Goal: Transaction & Acquisition: Purchase product/service

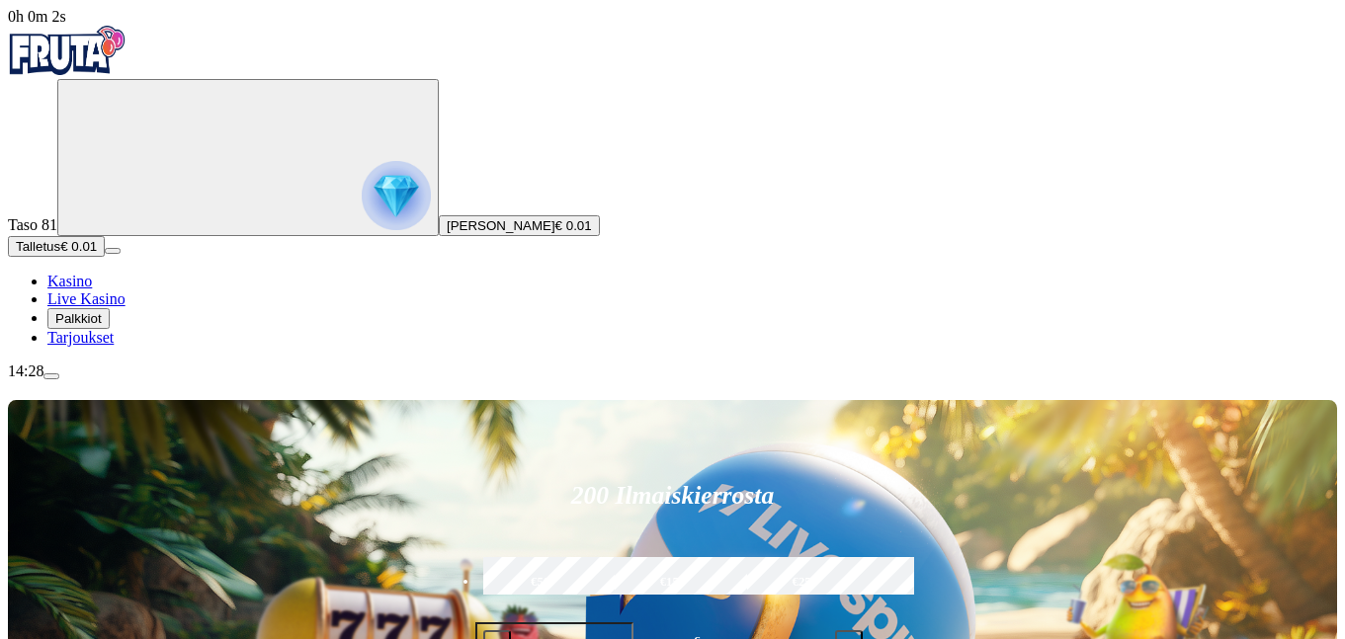
click at [447, 233] on span "[PERSON_NAME]" at bounding box center [501, 225] width 109 height 15
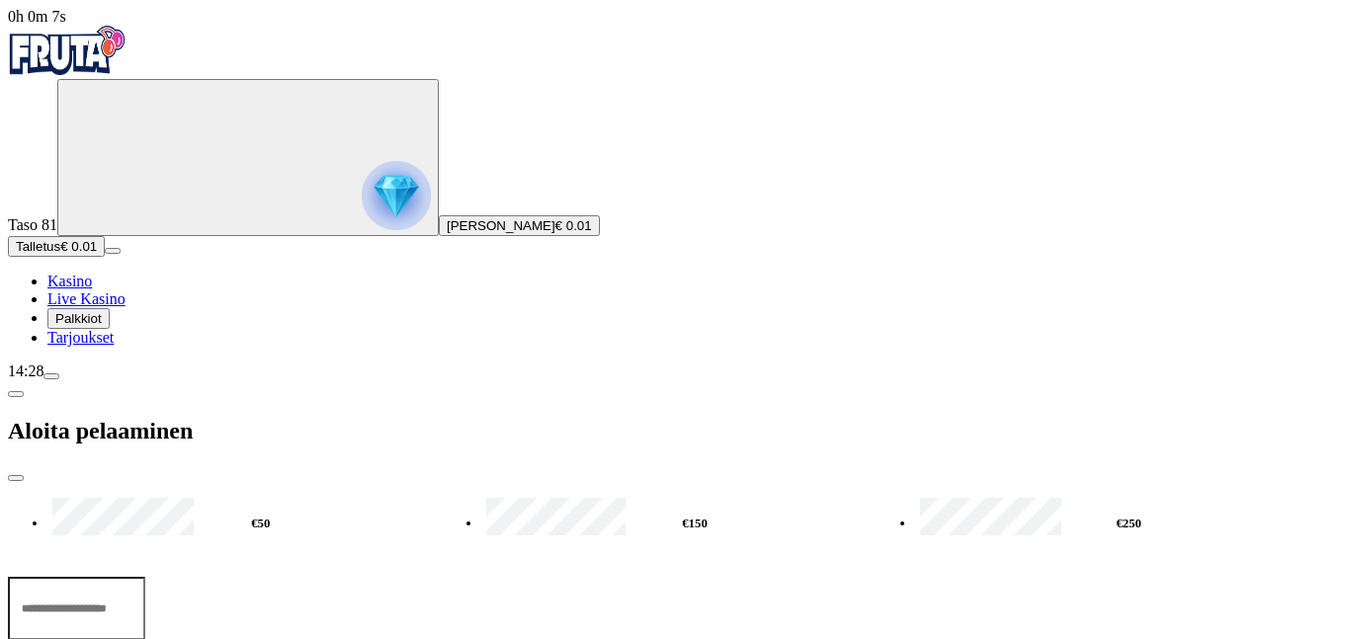
click at [102, 326] on span "Palkkiot" at bounding box center [78, 318] width 46 height 15
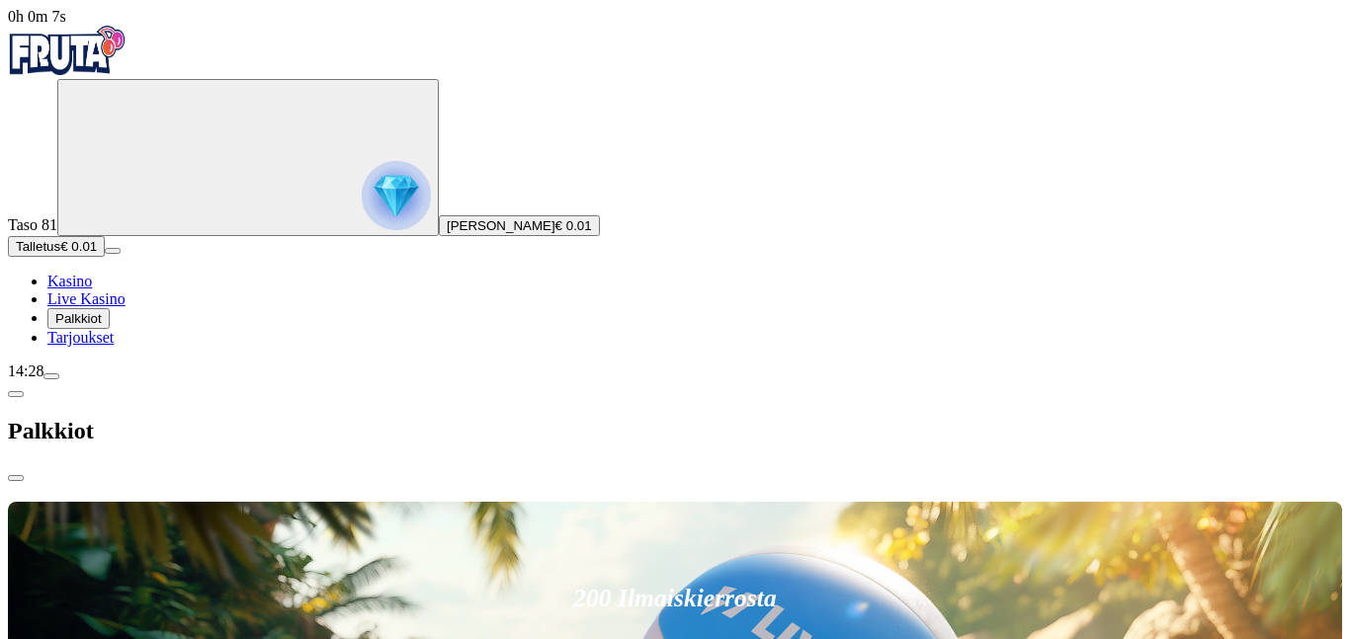
click at [102, 326] on span "Palkkiot" at bounding box center [78, 318] width 46 height 15
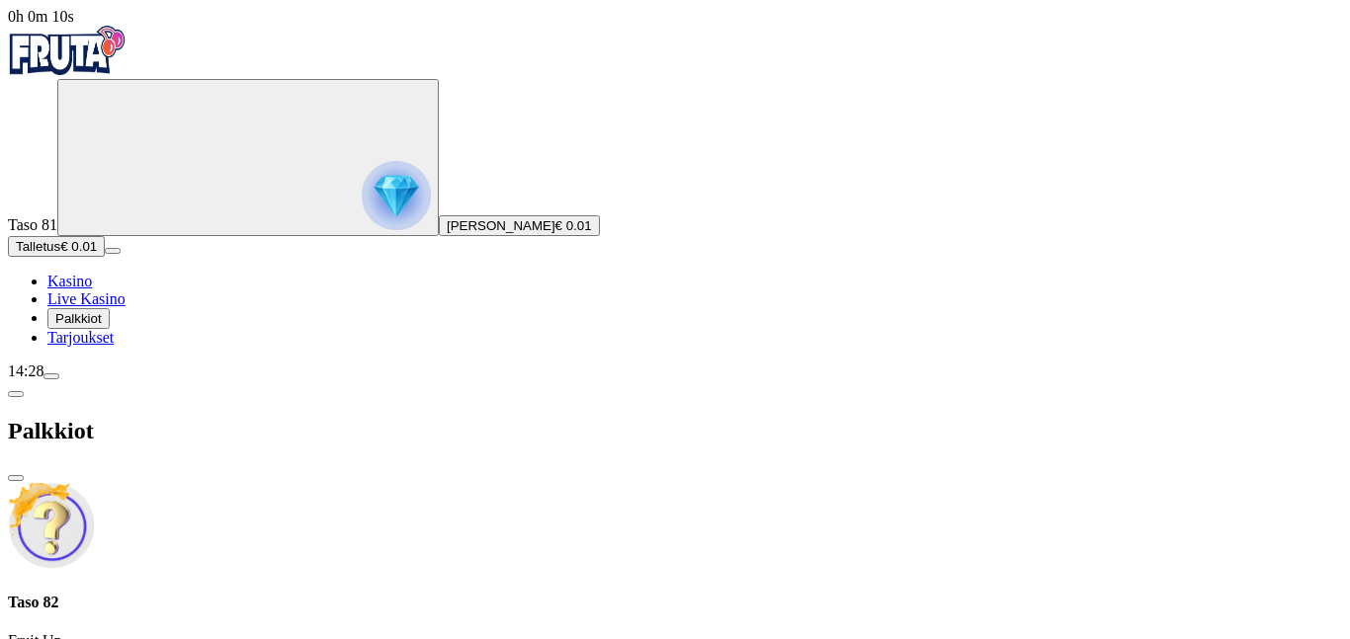
click at [105, 346] on span "Tarjoukset" at bounding box center [80, 337] width 66 height 17
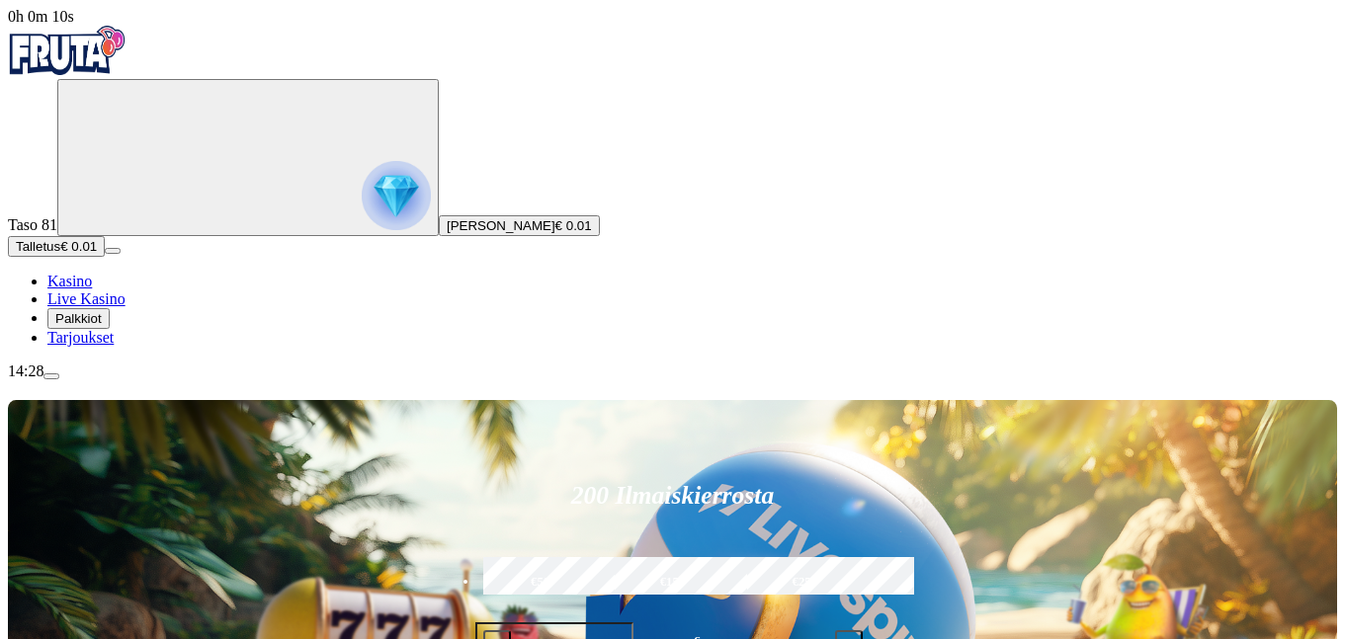
click at [105, 346] on span "Tarjoukset" at bounding box center [80, 337] width 66 height 17
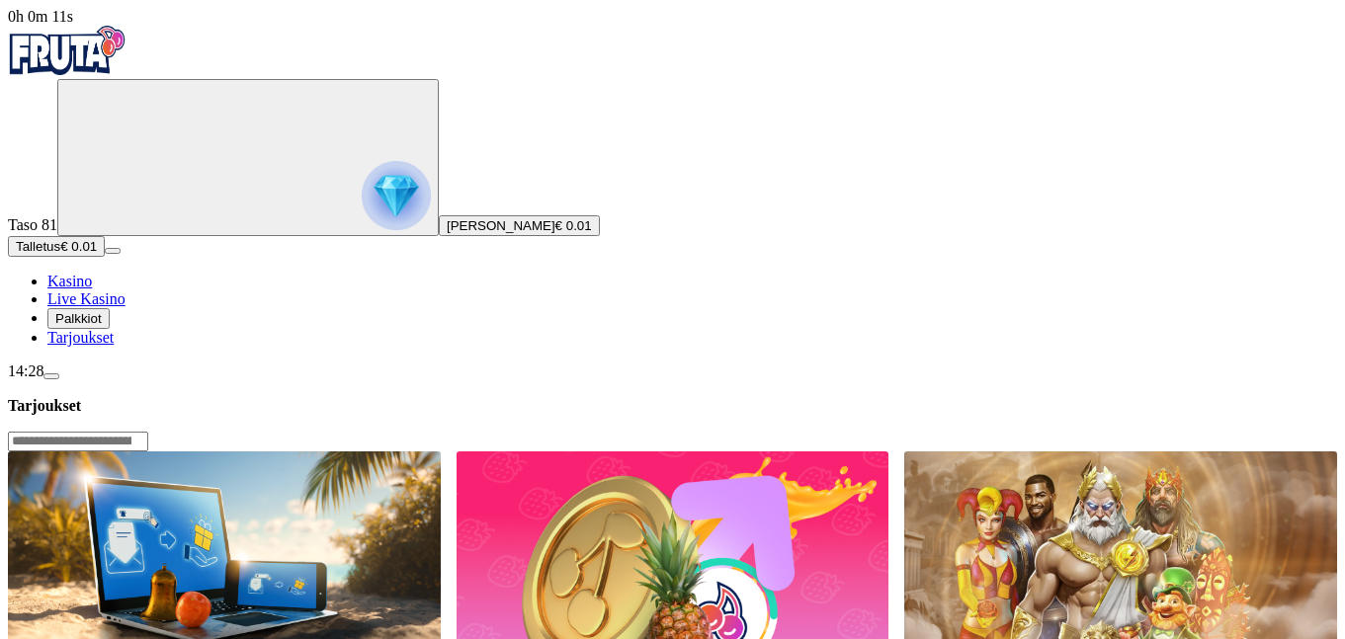
click at [103, 346] on span "Tarjoukset" at bounding box center [80, 337] width 66 height 17
click at [51, 376] on span "menu icon" at bounding box center [51, 376] width 0 height 0
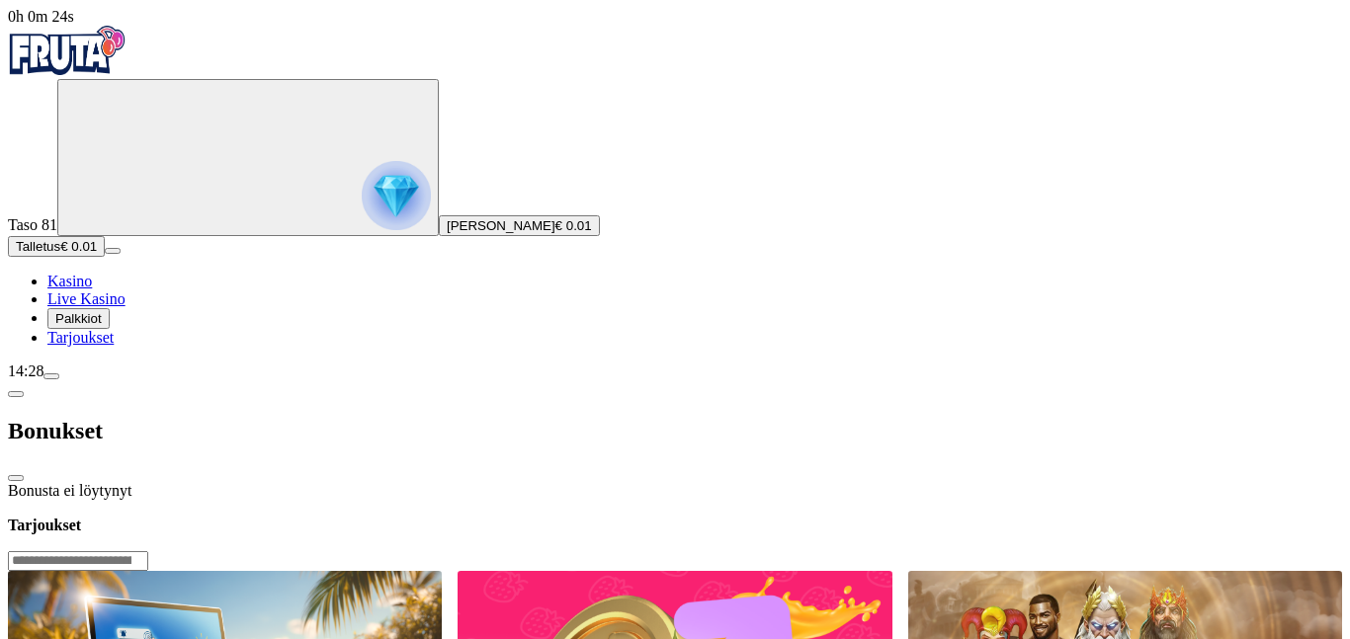
click at [16, 478] on span "close icon" at bounding box center [16, 478] width 0 height 0
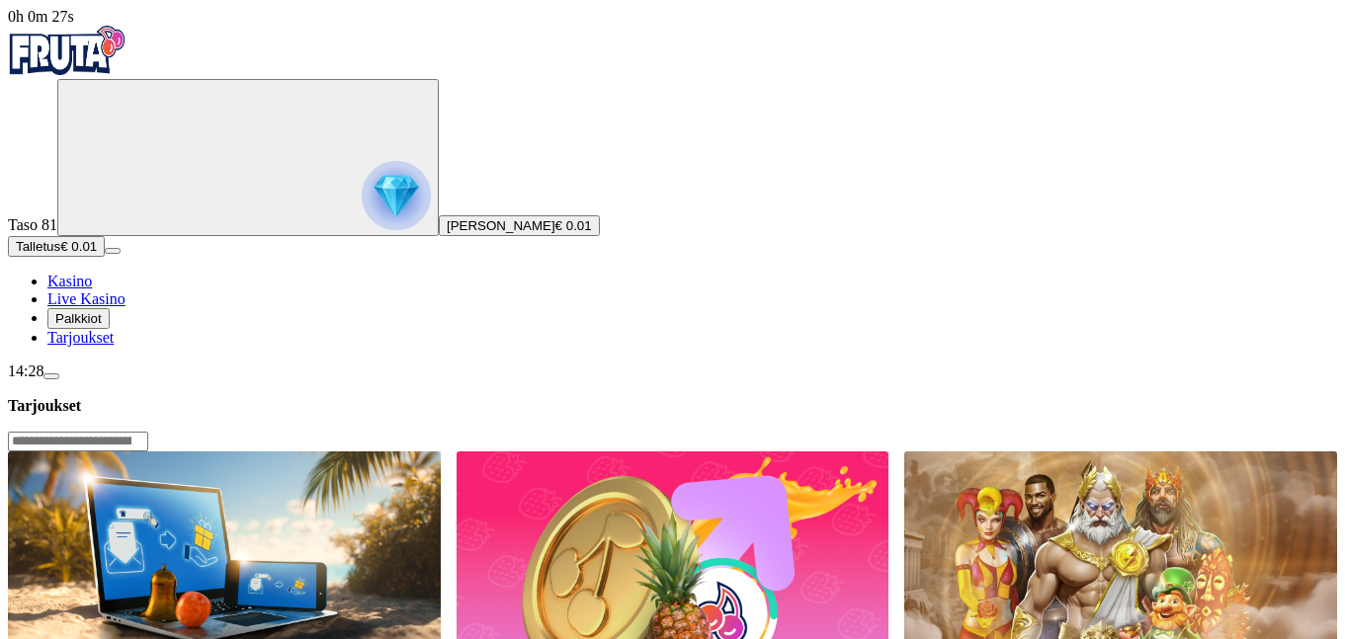
click at [51, 376] on span "menu icon" at bounding box center [51, 376] width 0 height 0
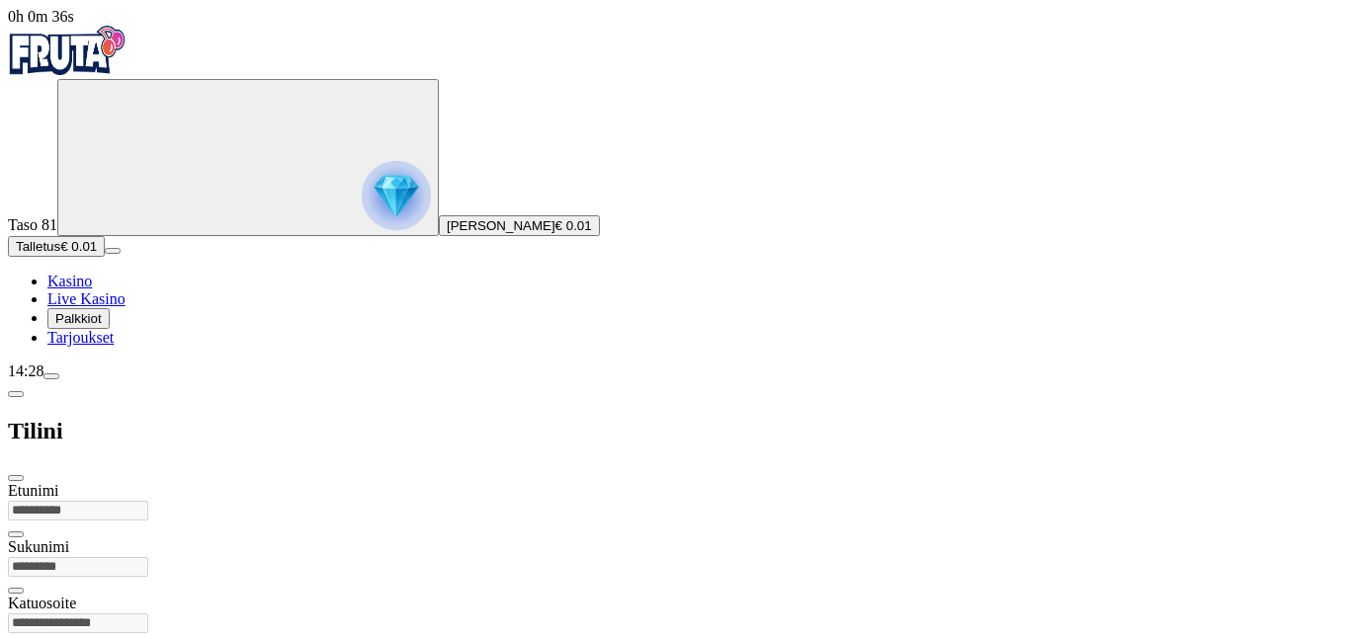
click at [16, 394] on span "chevron-left icon" at bounding box center [16, 394] width 0 height 0
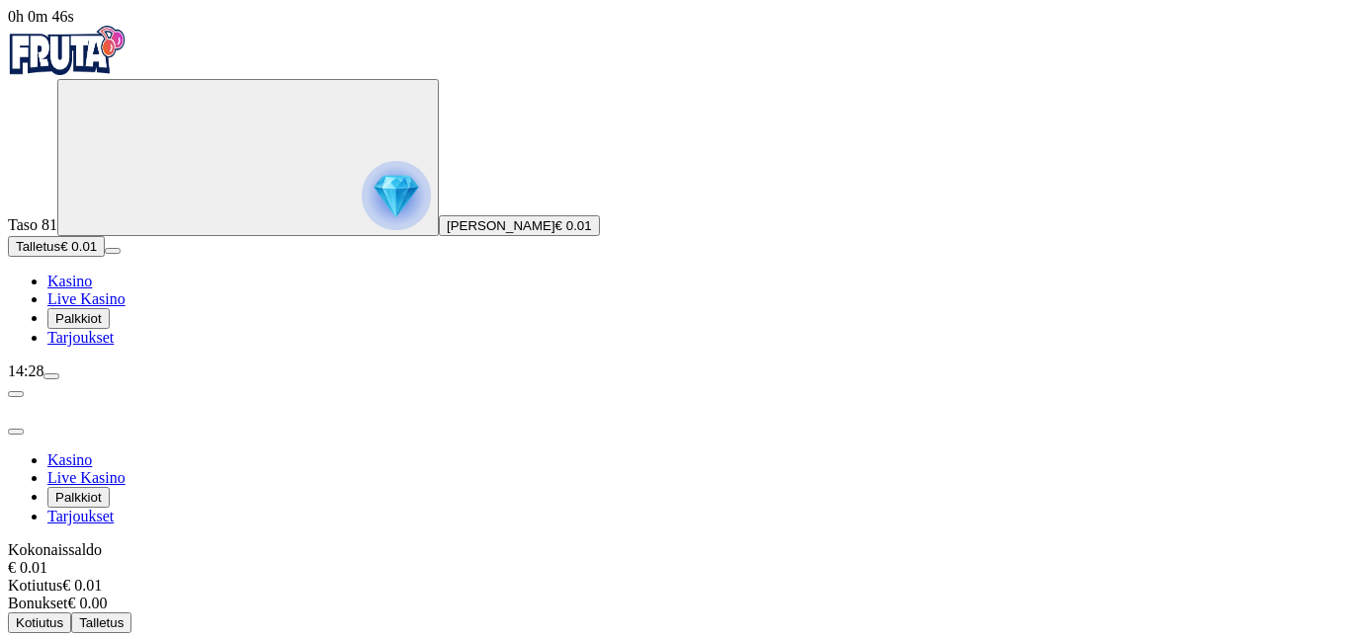
click at [362, 218] on img "Primary" at bounding box center [396, 195] width 69 height 69
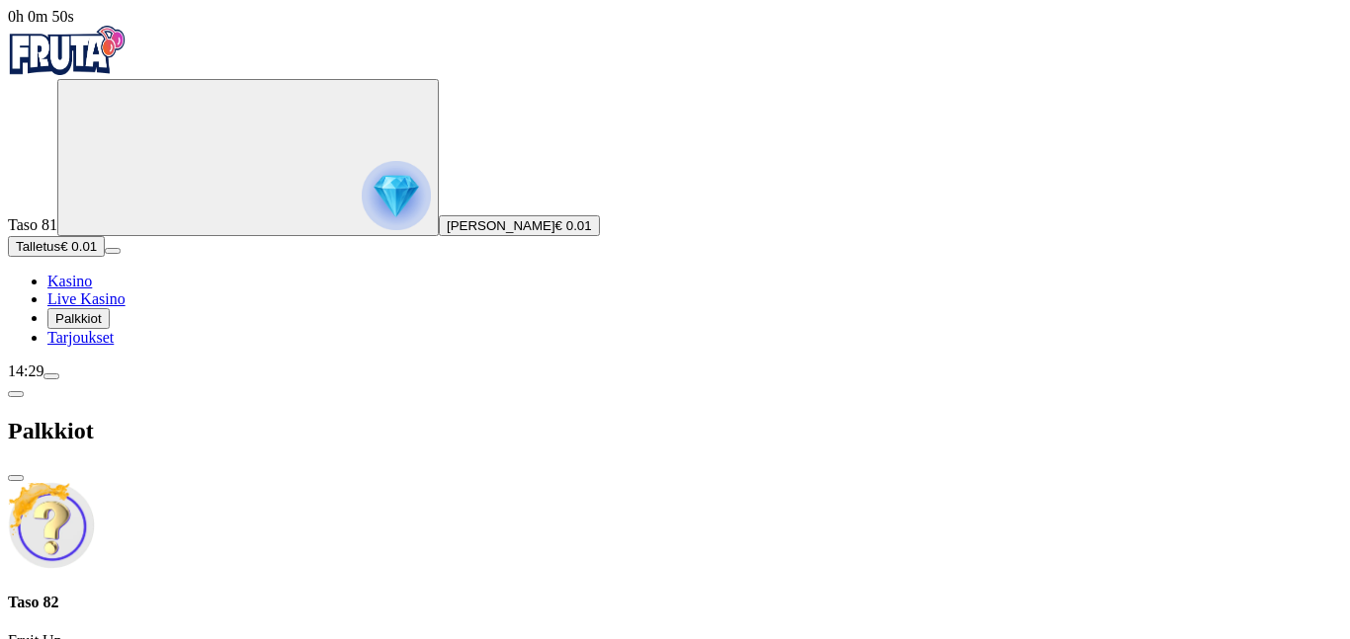
click at [16, 394] on span "chevron-left icon" at bounding box center [16, 394] width 0 height 0
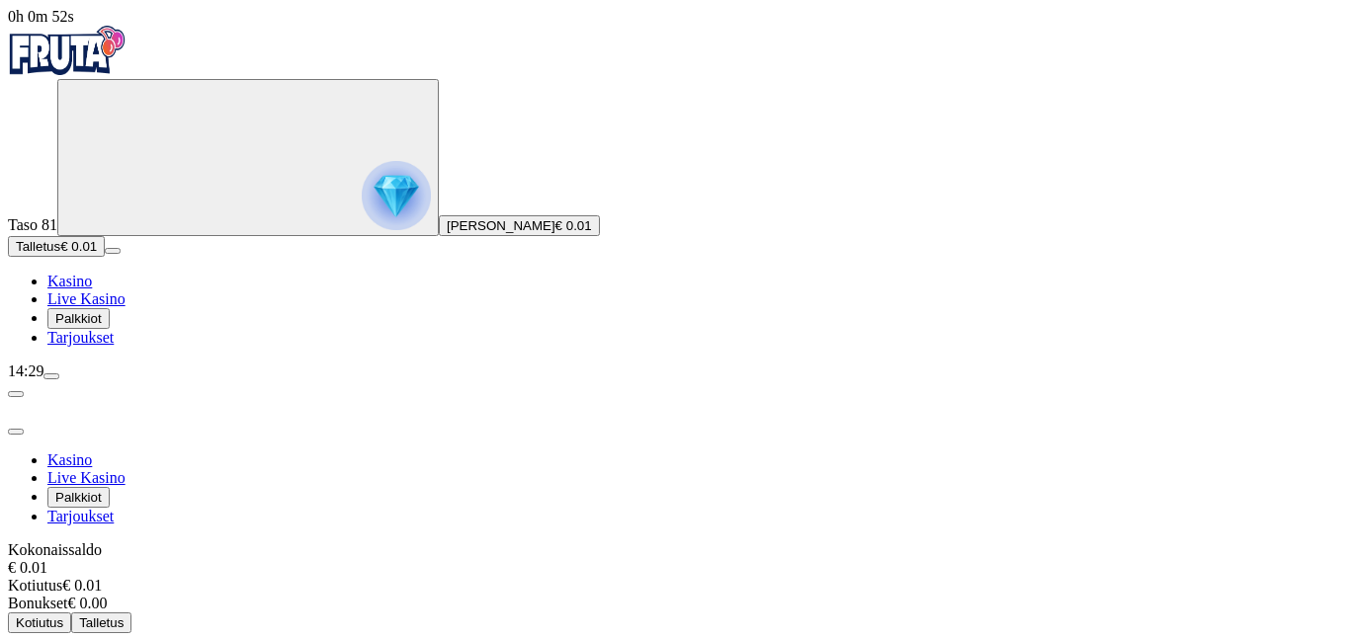
scroll to position [65, 0]
drag, startPoint x: 172, startPoint y: 601, endPoint x: 178, endPoint y: 615, distance: 16.0
click at [51, 376] on span "menu icon" at bounding box center [51, 376] width 0 height 0
click at [180, 380] on div "14:29" at bounding box center [675, 372] width 1334 height 18
click at [51, 376] on span "menu icon" at bounding box center [51, 376] width 0 height 0
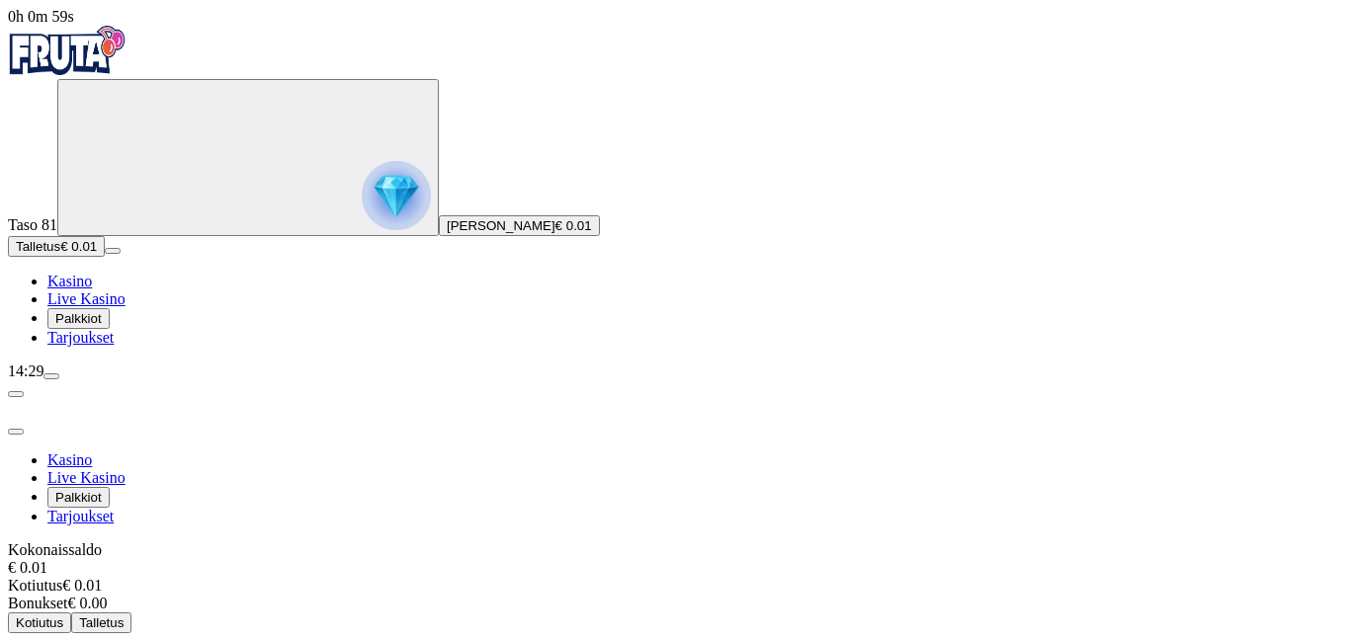
click at [51, 376] on span "menu icon" at bounding box center [51, 376] width 0 height 0
drag, startPoint x: 484, startPoint y: 114, endPoint x: 491, endPoint y: 123, distance: 11.3
click at [123, 615] on span "Talletus" at bounding box center [101, 622] width 44 height 15
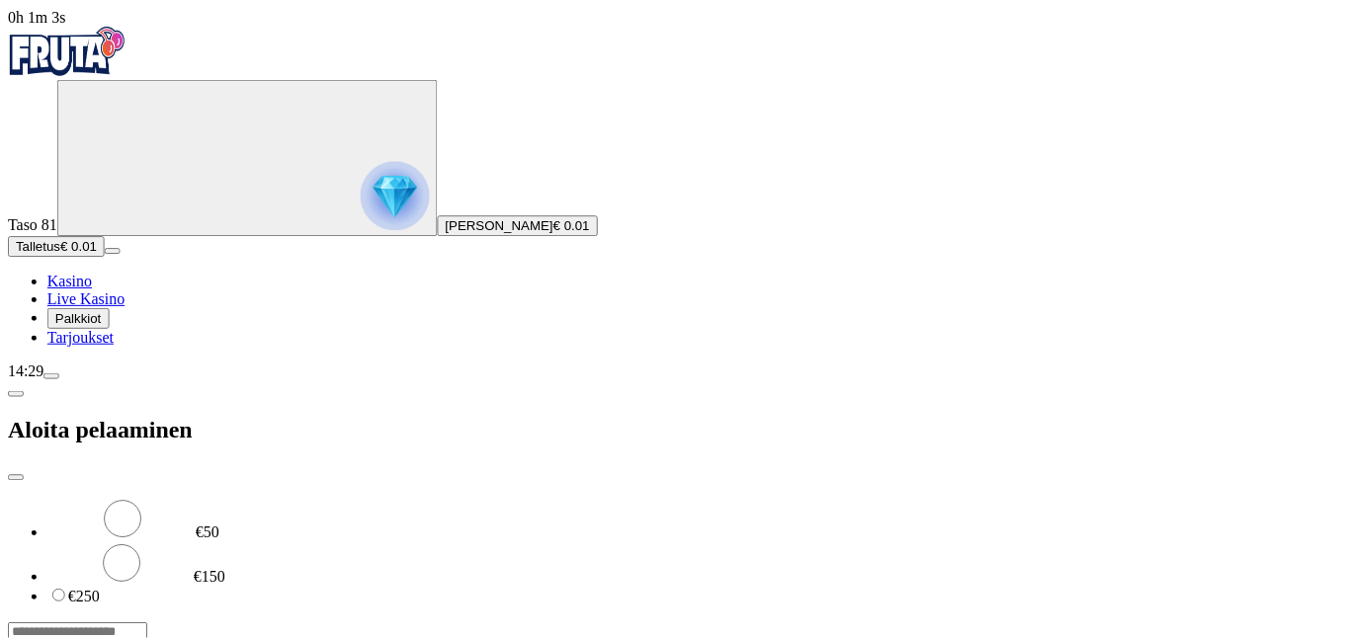
scroll to position [0, 0]
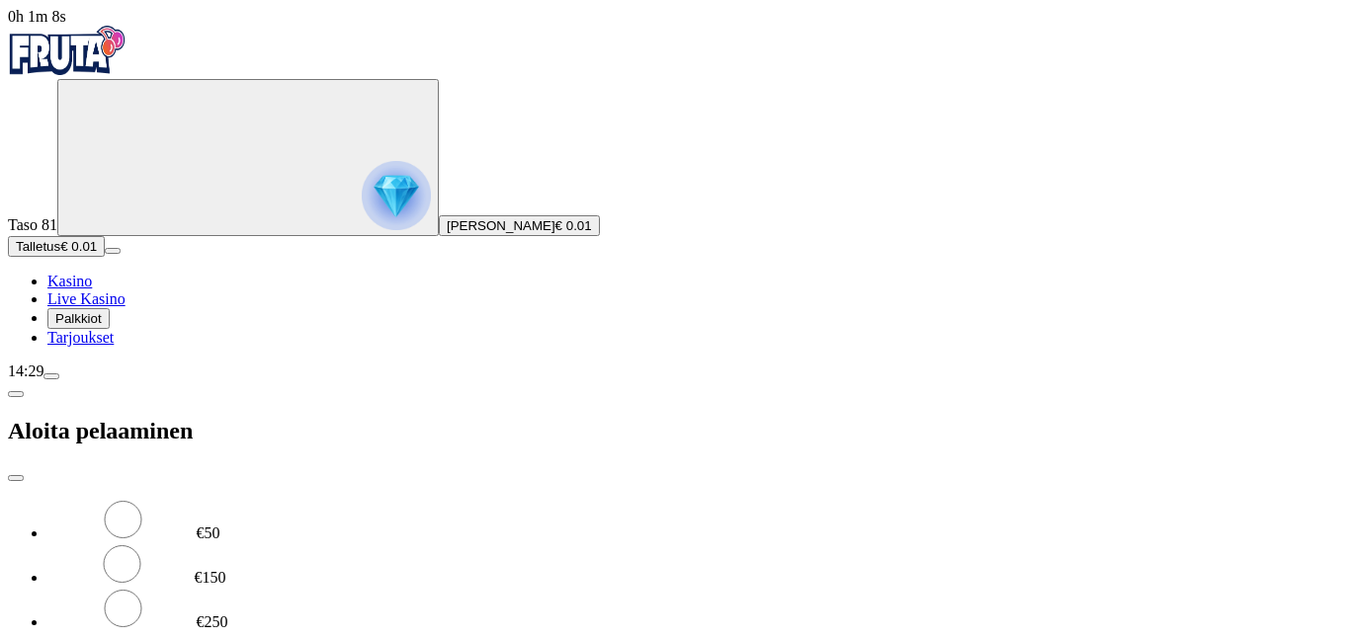
click at [16, 478] on span "close icon" at bounding box center [16, 478] width 0 height 0
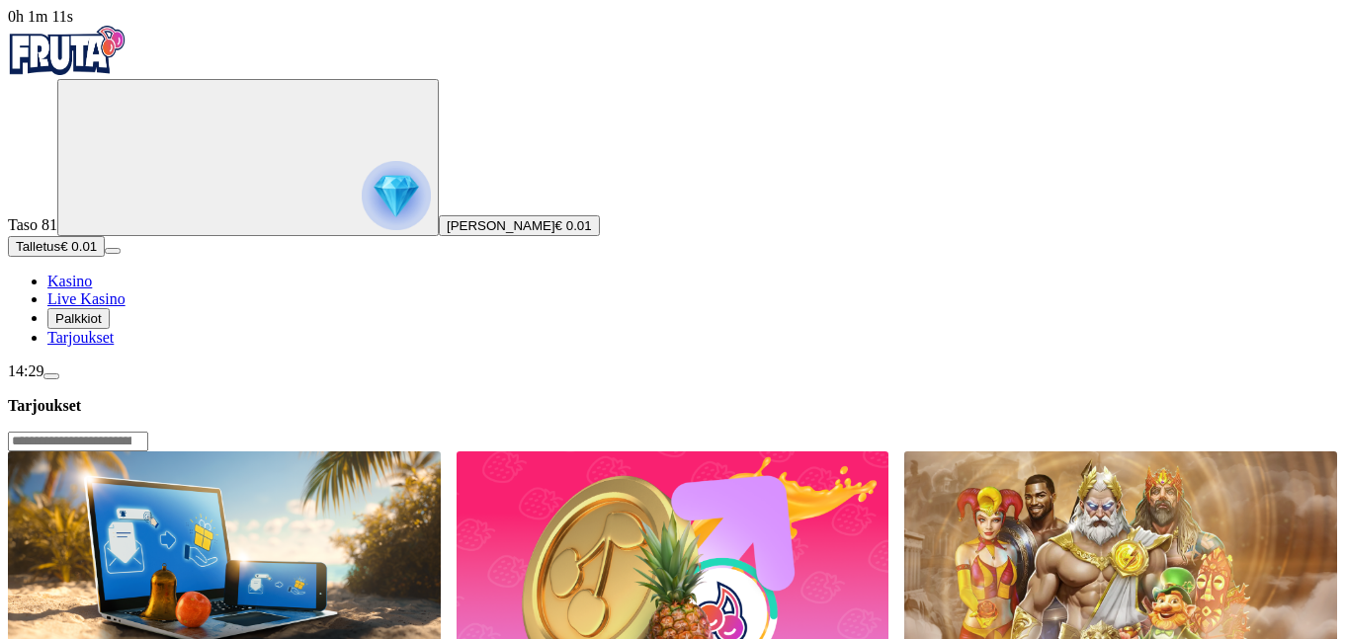
click at [447, 233] on span "[PERSON_NAME]" at bounding box center [501, 225] width 109 height 15
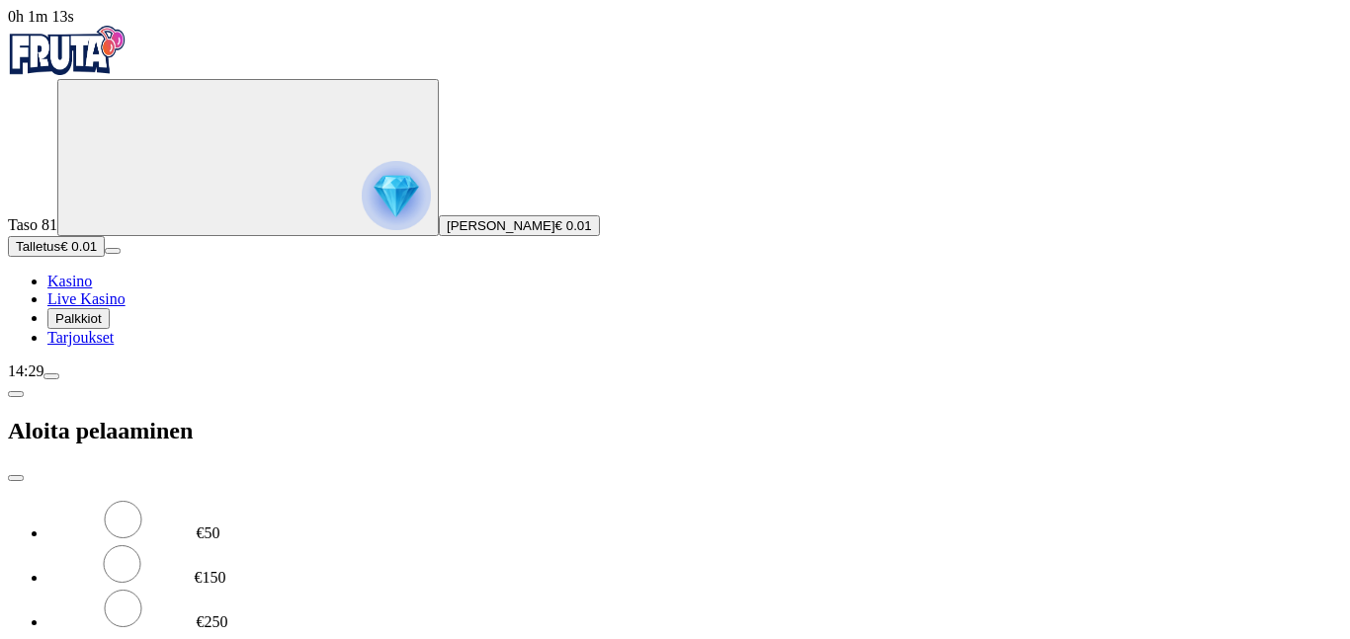
drag, startPoint x: 329, startPoint y: 165, endPoint x: 236, endPoint y: 174, distance: 93.3
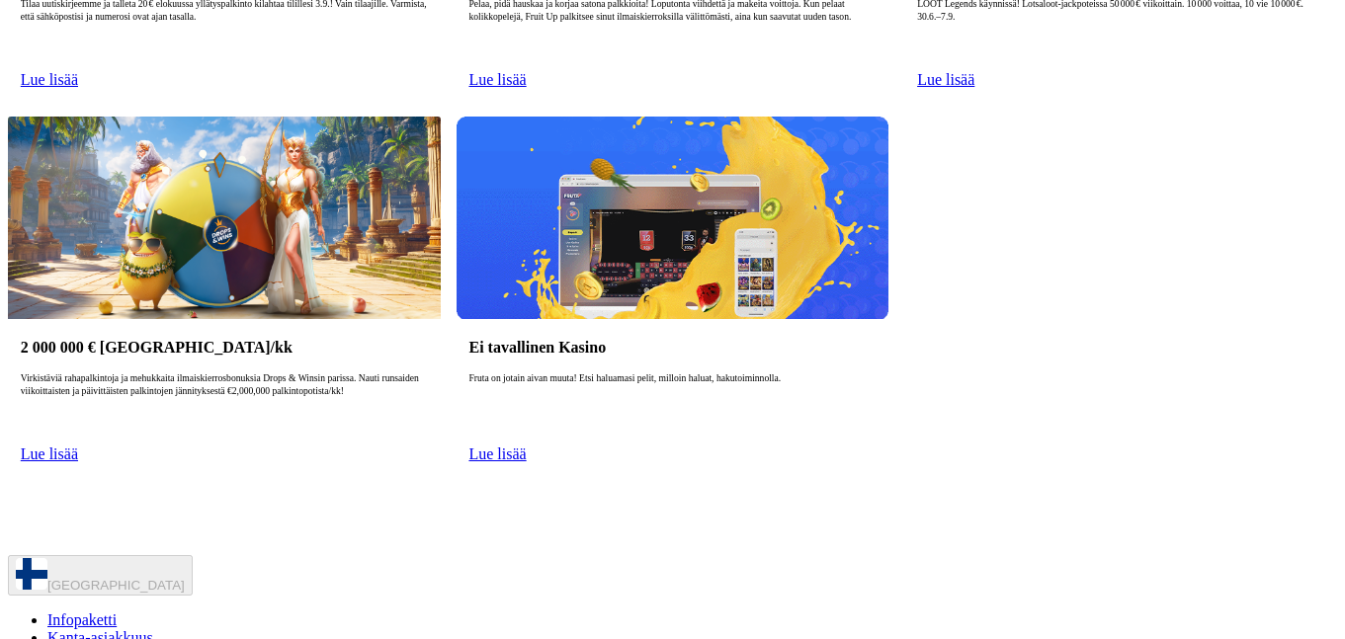
scroll to position [711, 0]
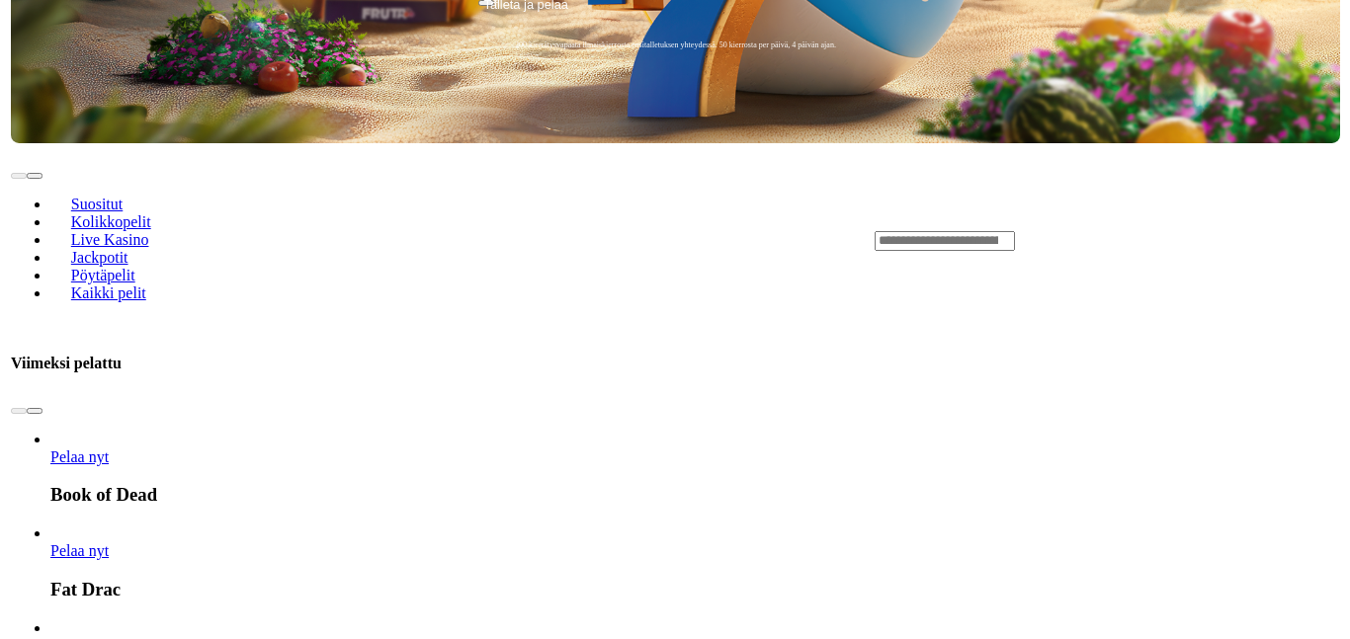
scroll to position [854, 0]
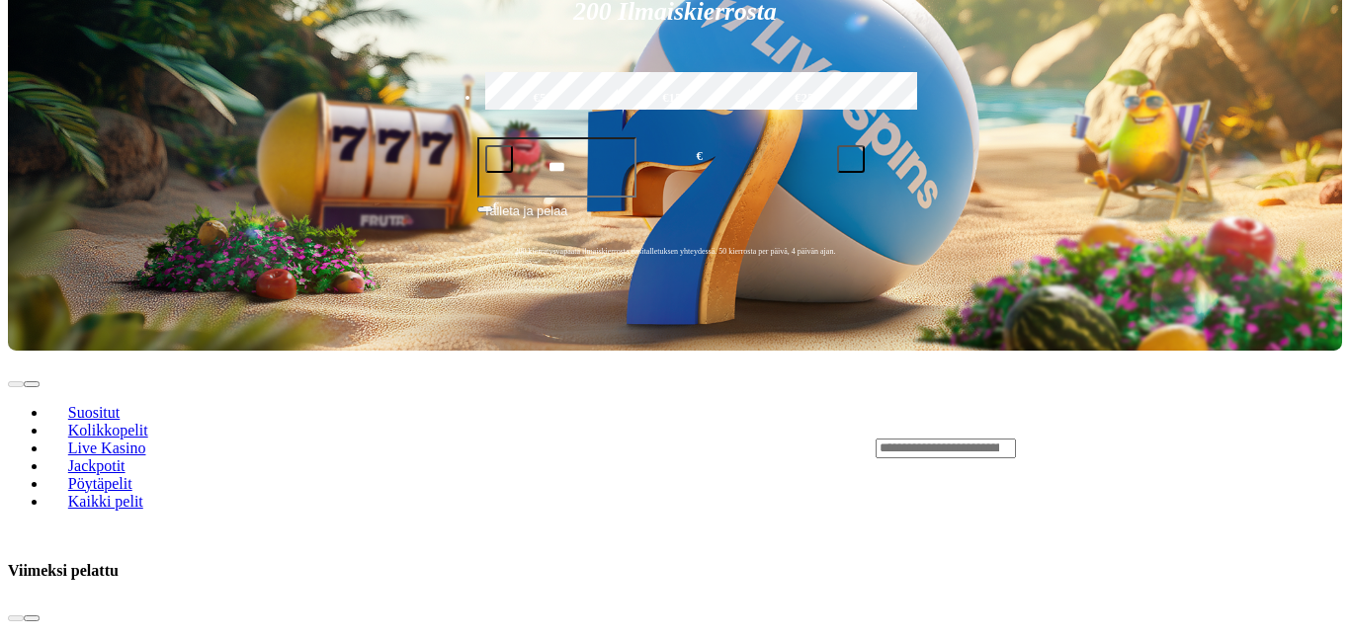
type input "*"
type input "**"
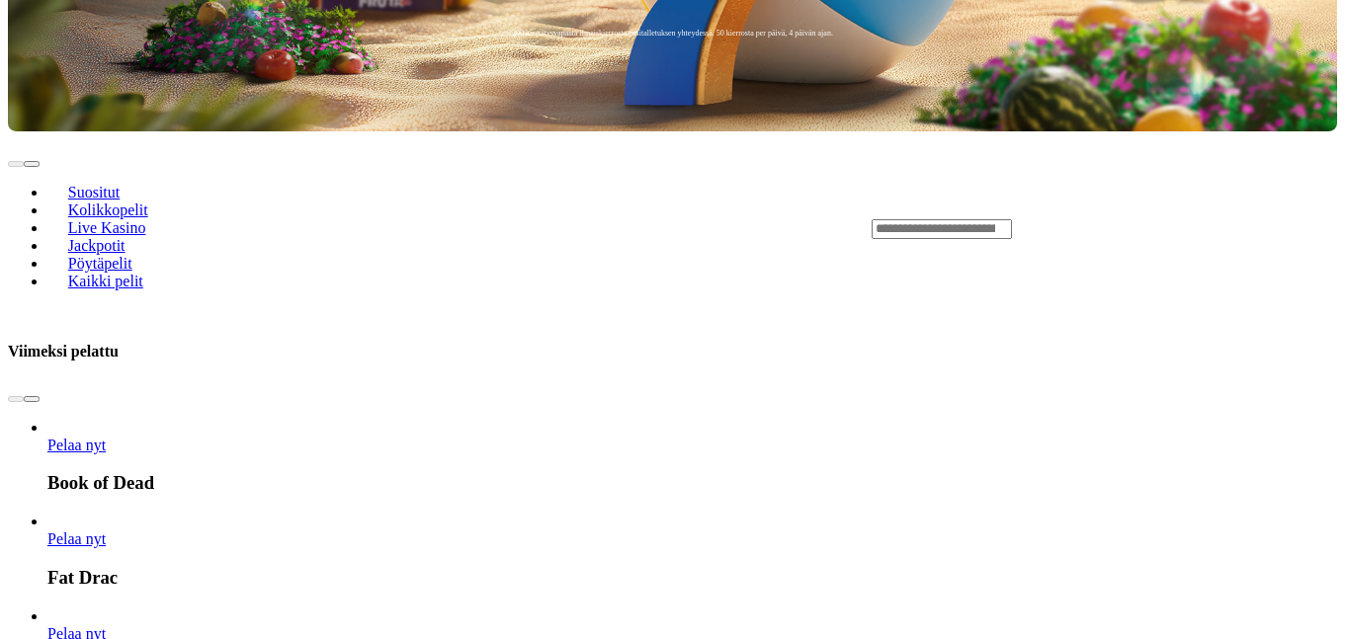
scroll to position [711, 0]
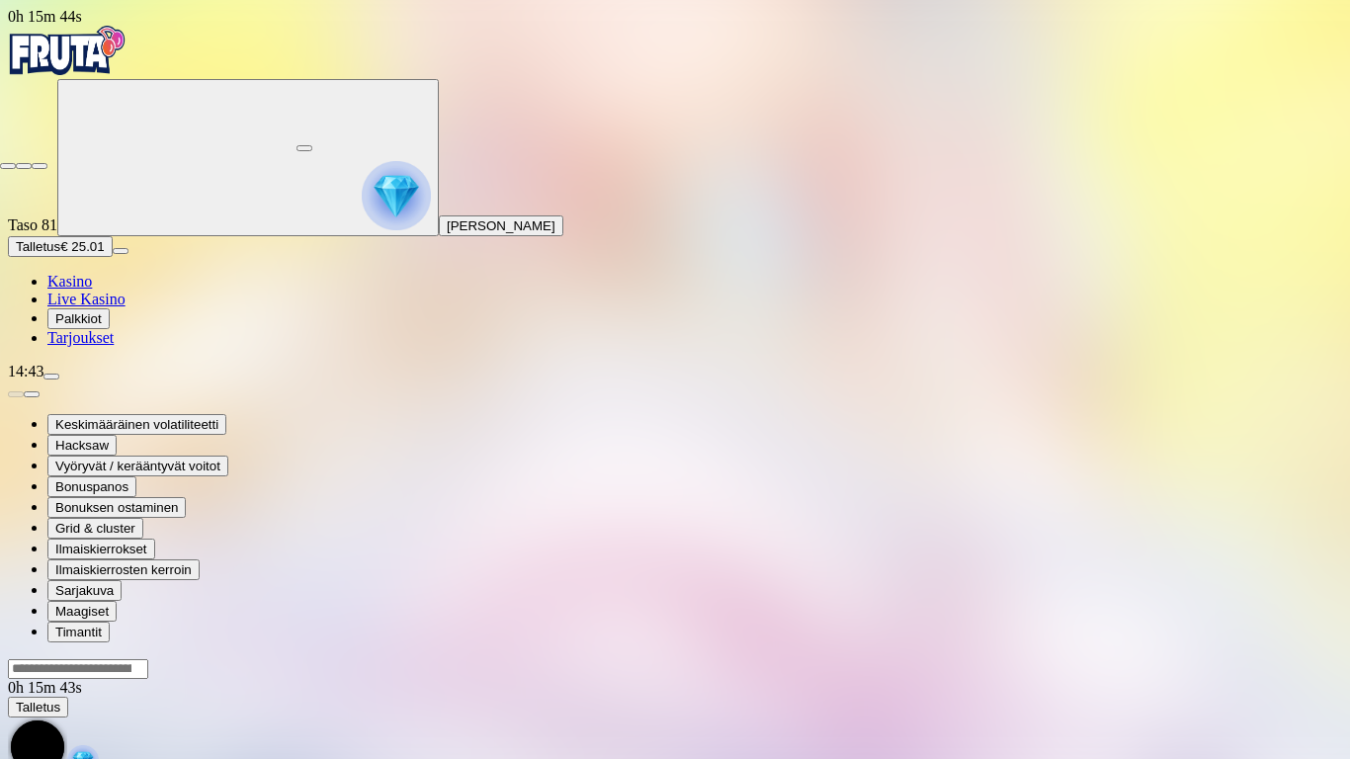
click at [40, 166] on span "fullscreen-exit icon" at bounding box center [40, 166] width 0 height 0
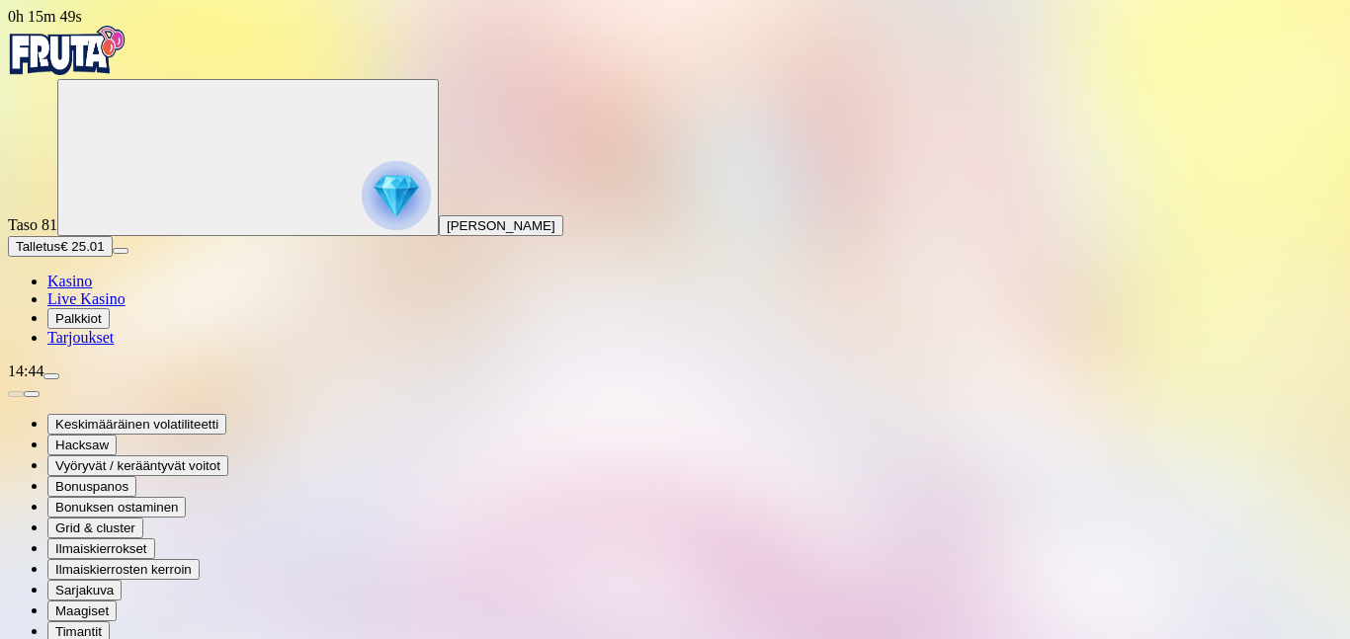
click at [92, 289] on span "Kasino" at bounding box center [69, 281] width 44 height 17
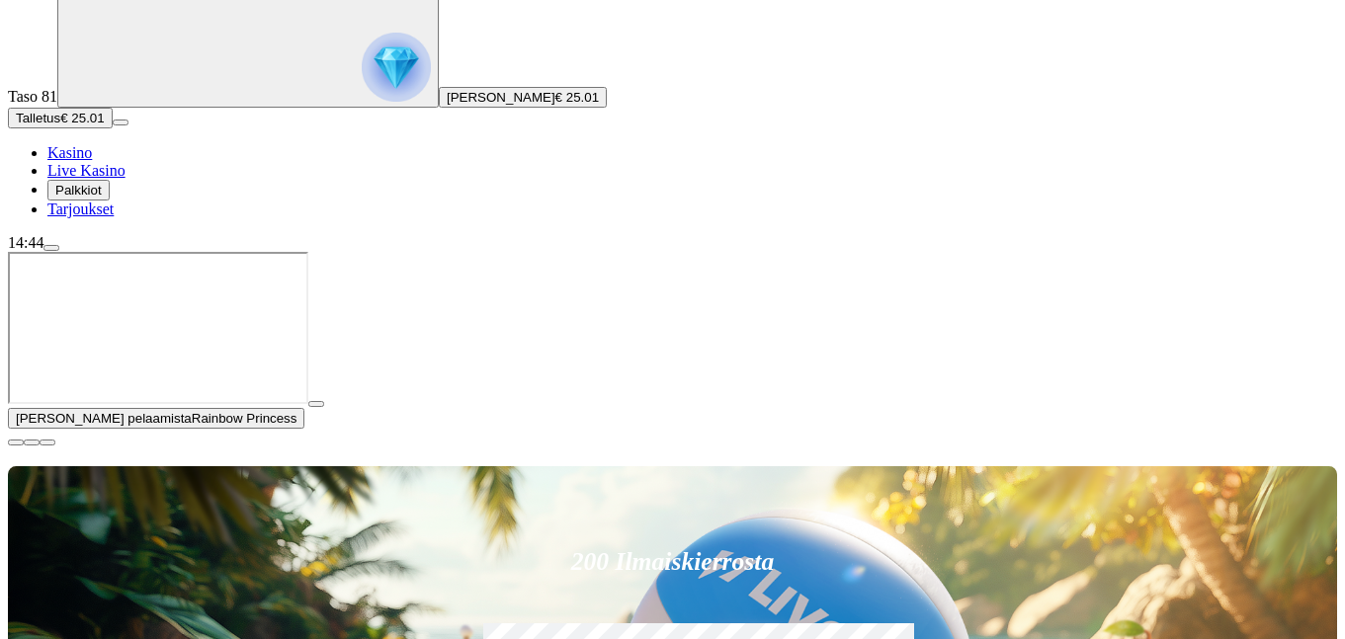
scroll to position [285, 0]
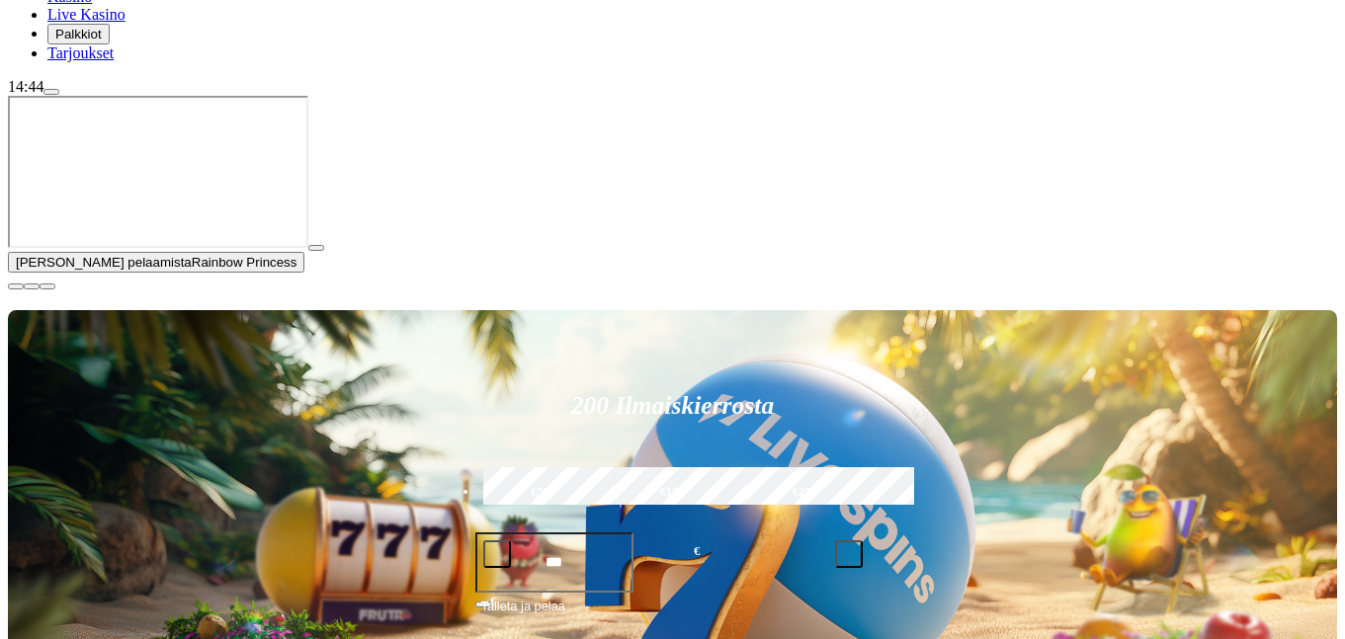
drag, startPoint x: 1293, startPoint y: 507, endPoint x: 1293, endPoint y: 525, distance: 17.8
click at [324, 251] on button "button" at bounding box center [316, 248] width 16 height 6
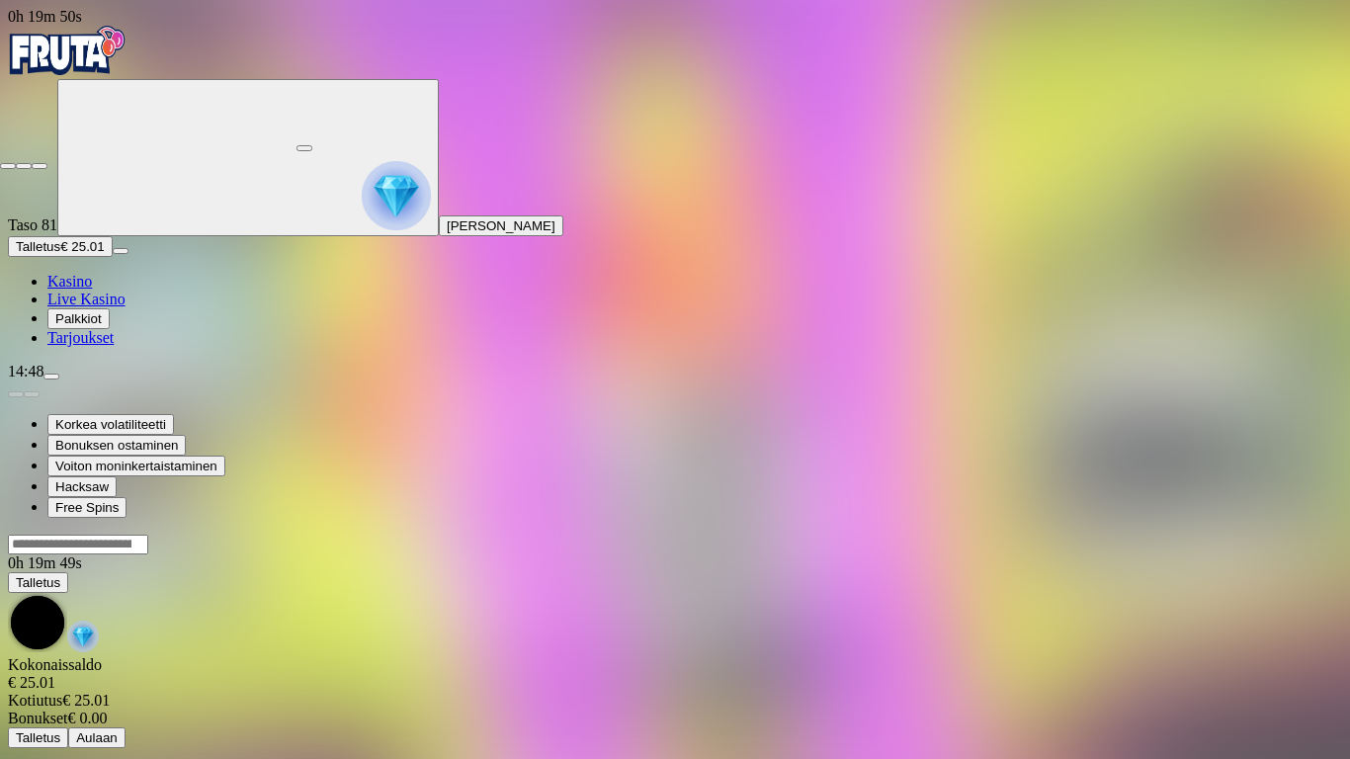
click at [8, 166] on span "close icon" at bounding box center [8, 166] width 0 height 0
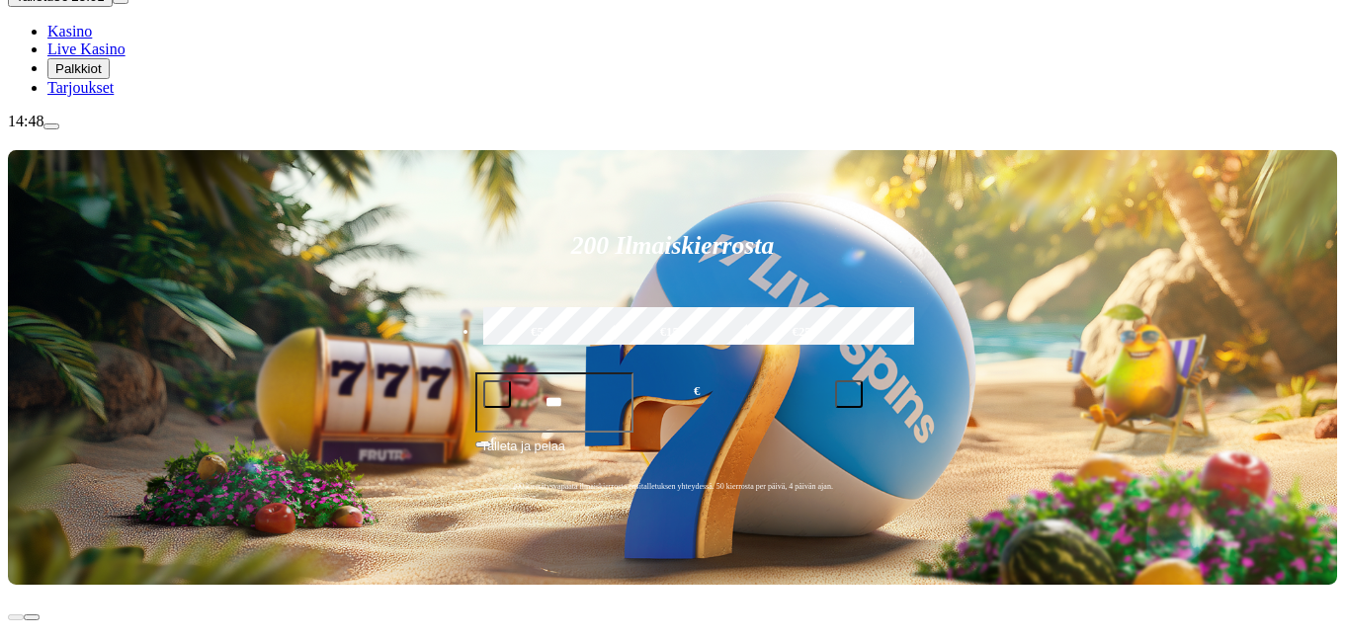
scroll to position [285, 0]
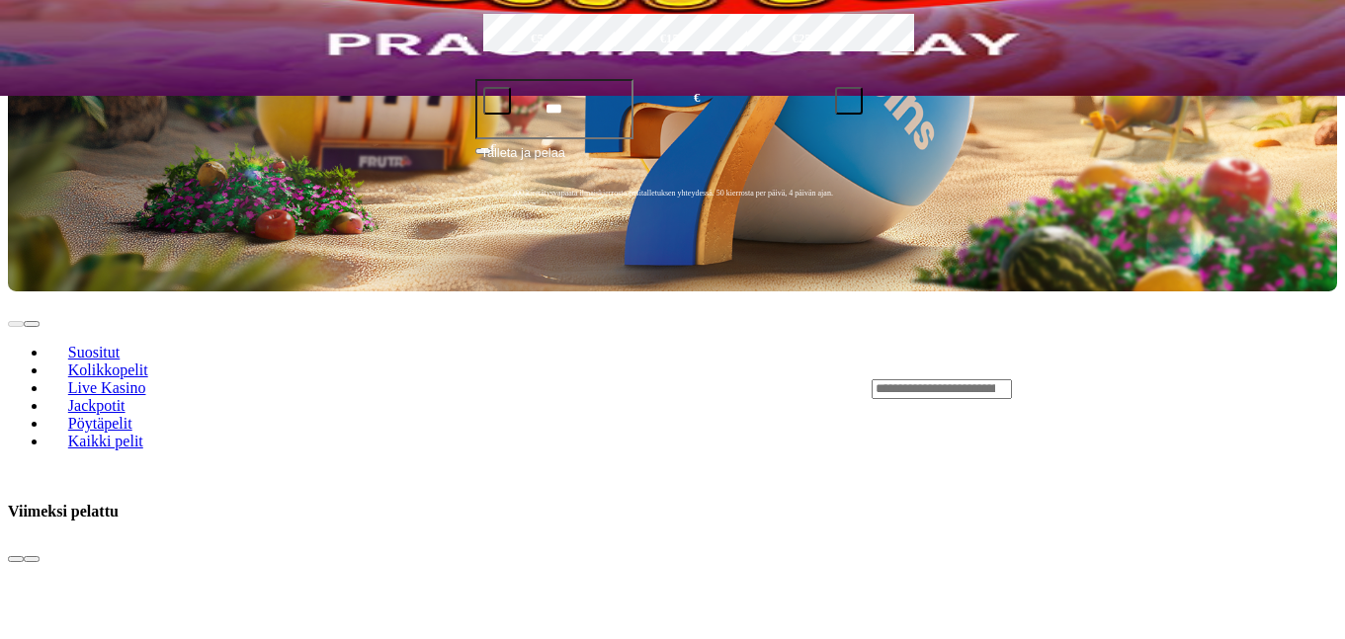
scroll to position [640, 0]
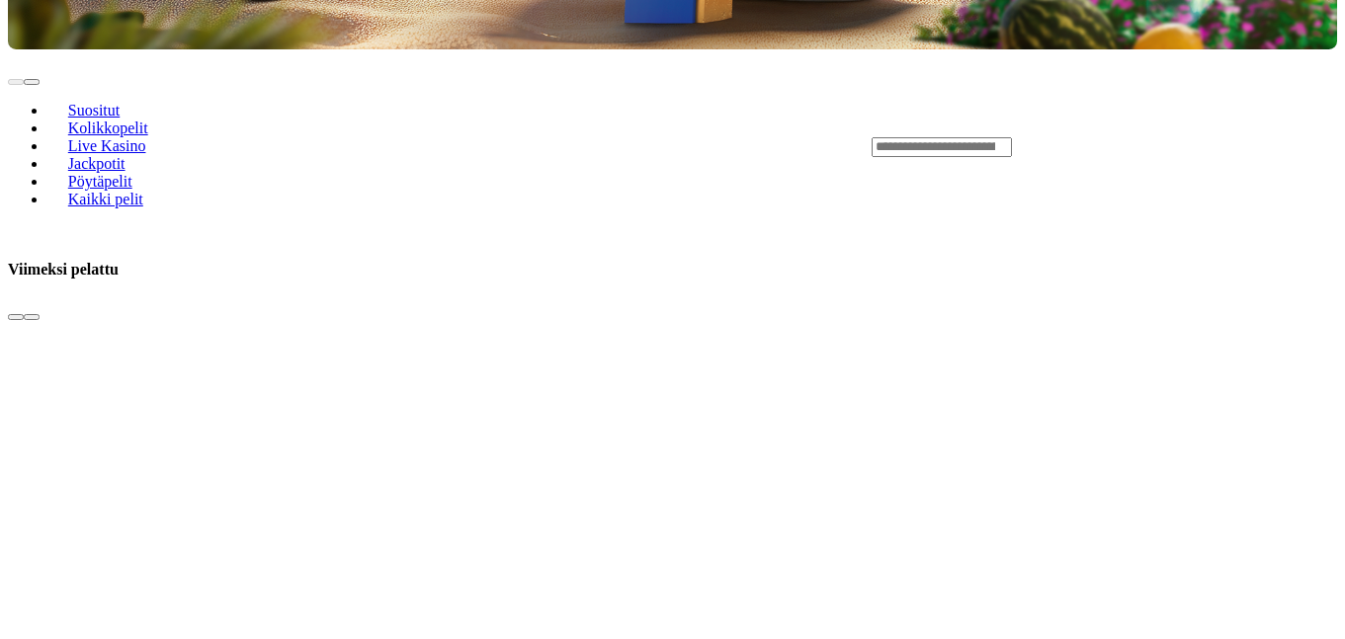
scroll to position [854, 0]
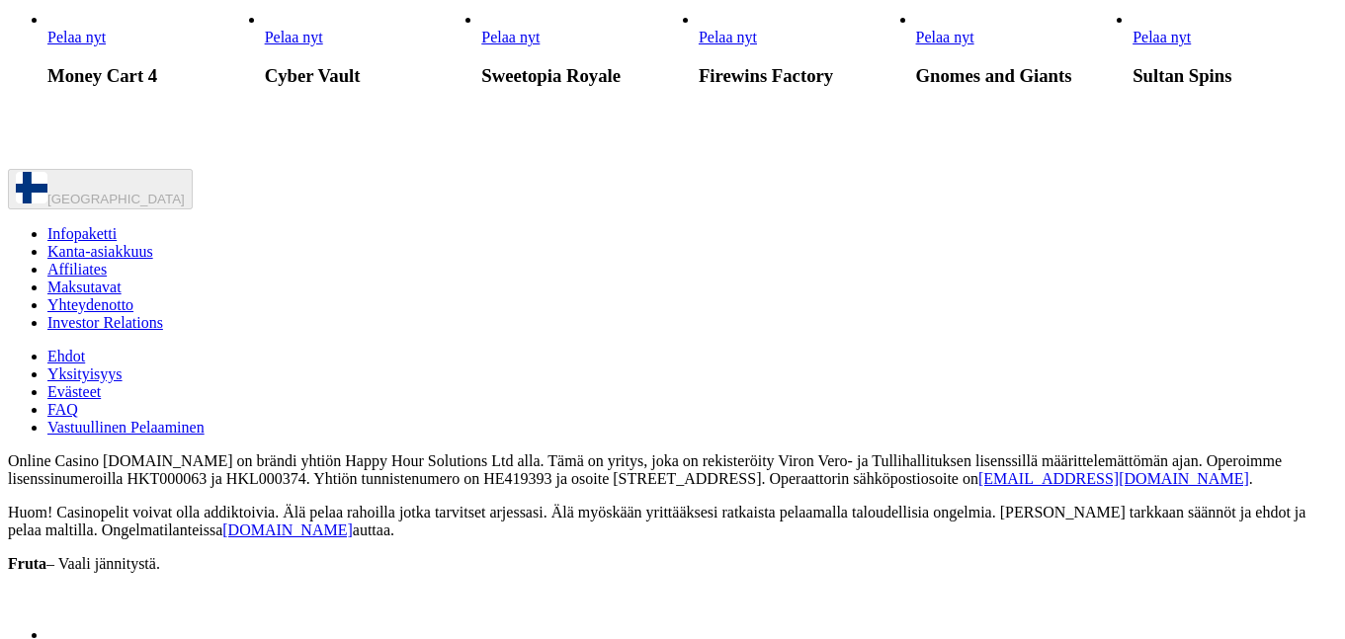
scroll to position [2134, 0]
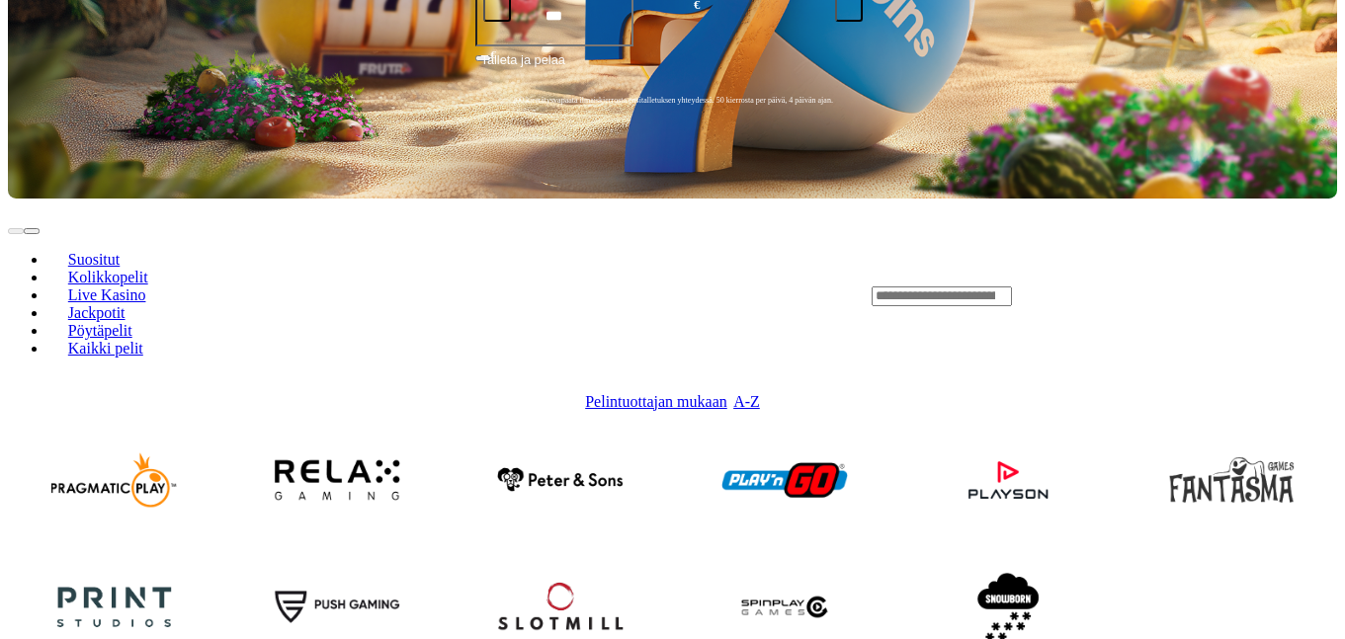
scroll to position [640, 0]
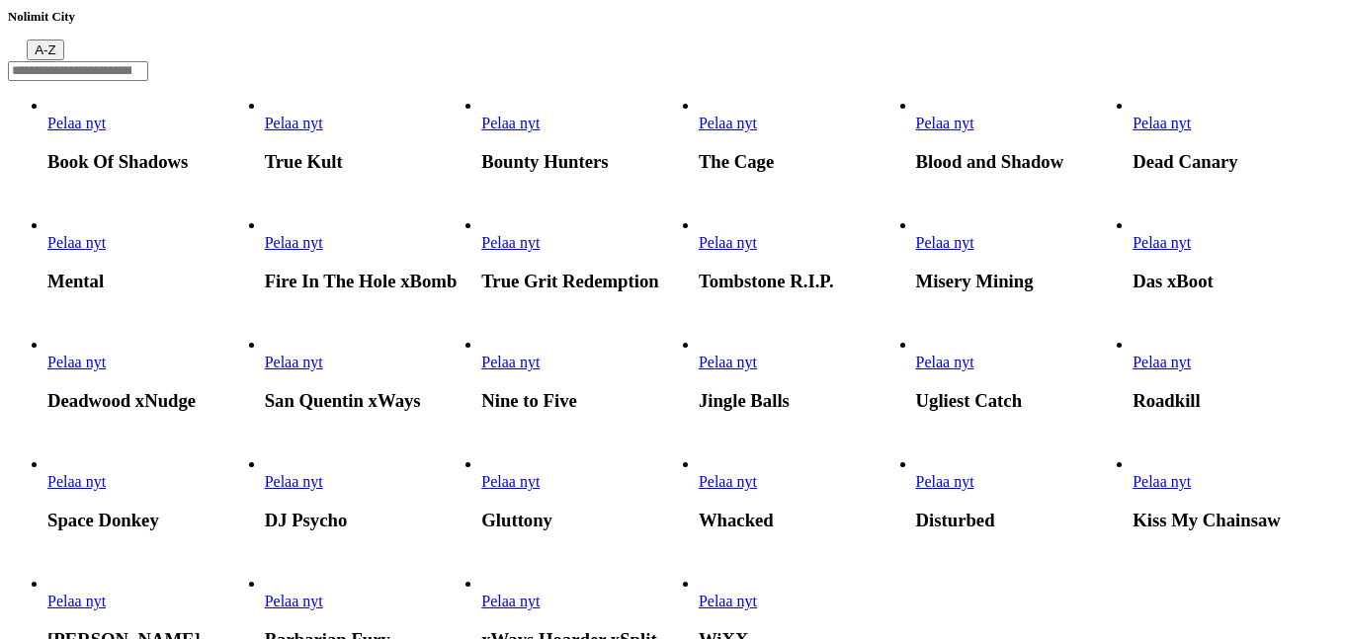
scroll to position [427, 0]
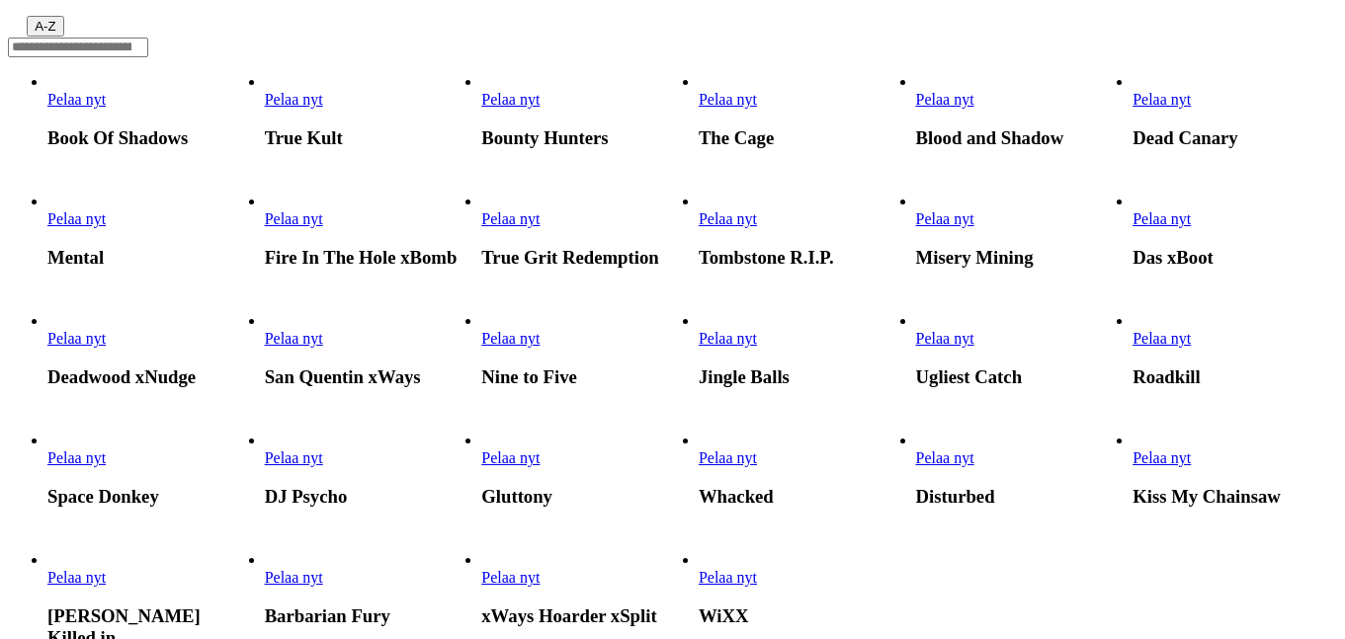
click at [539, 330] on span "Pelaa nyt" at bounding box center [510, 338] width 58 height 17
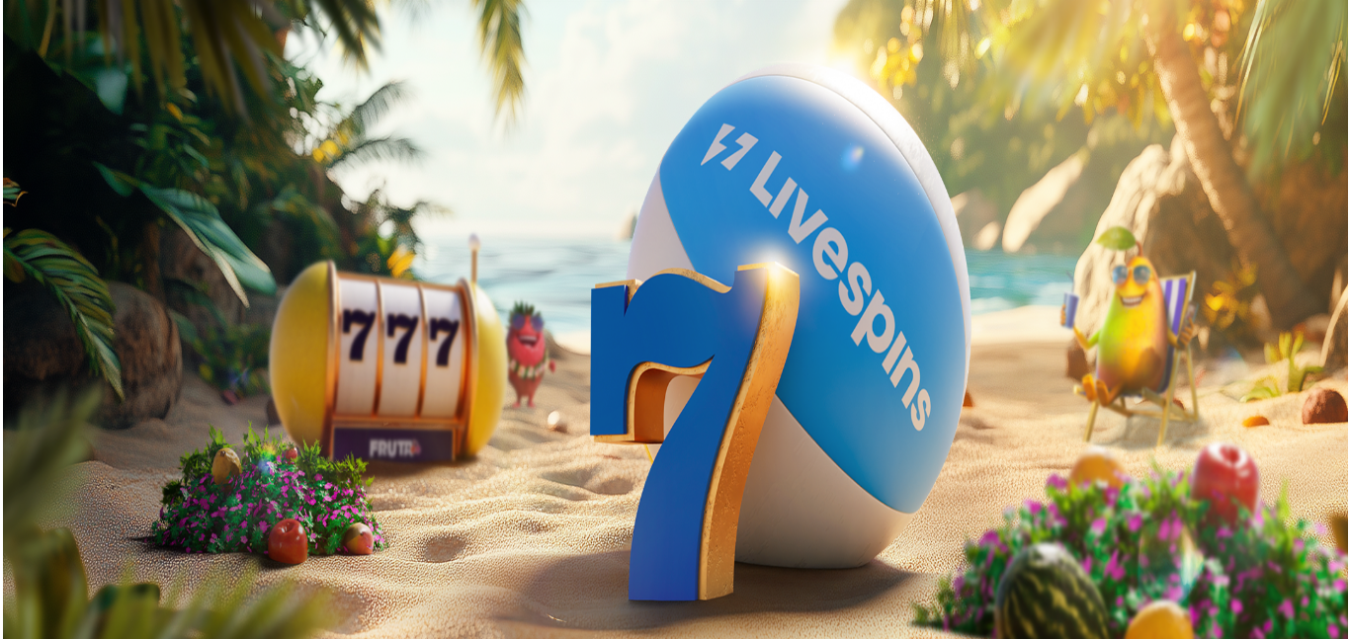
scroll to position [71, 0]
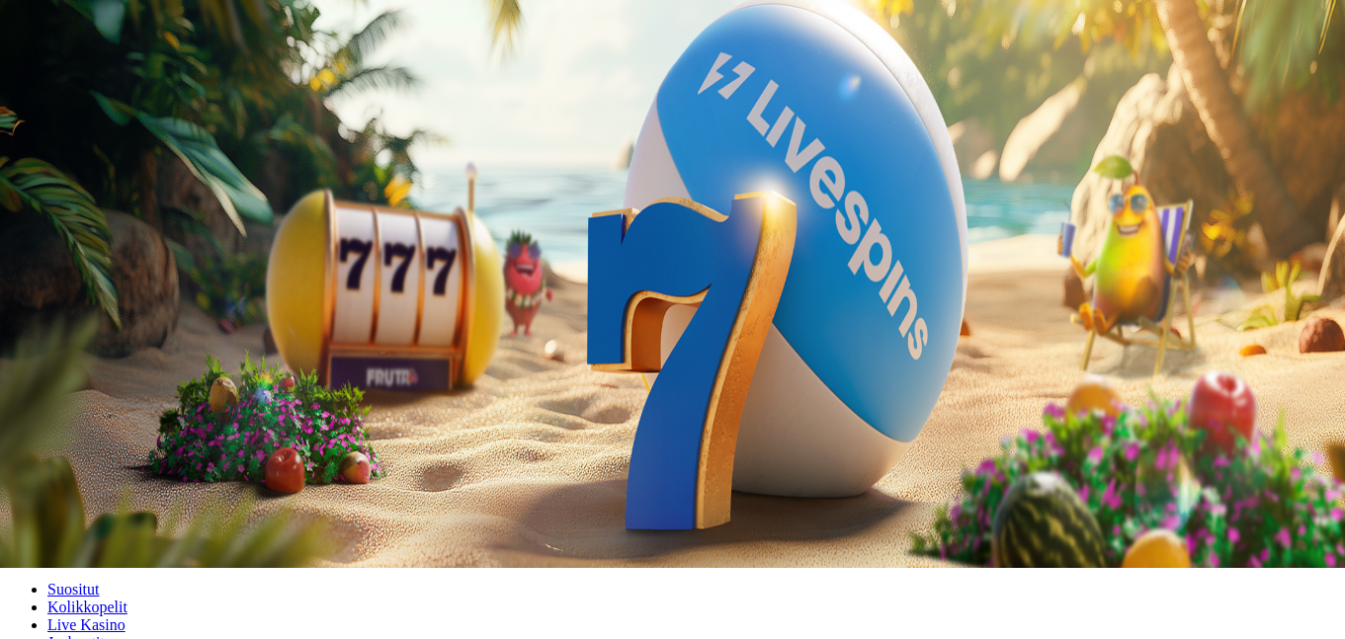
click at [106, 92] on img "Primary" at bounding box center [105, 51] width 81 height 81
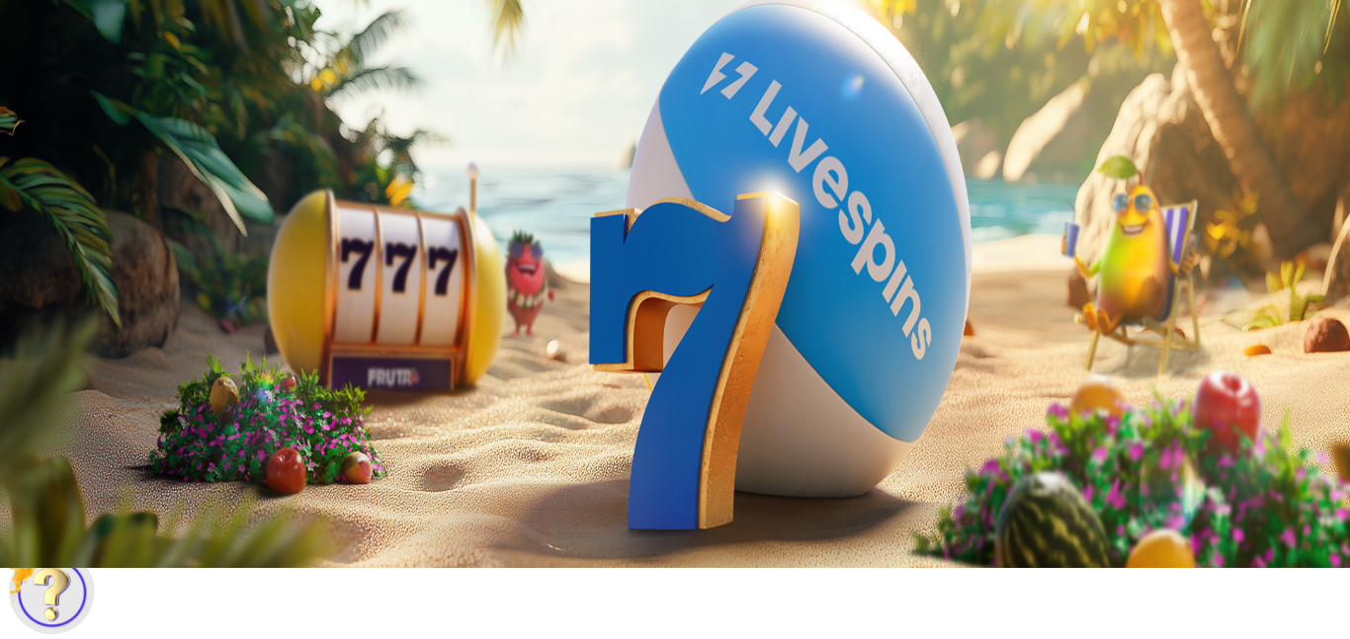
click at [119, 539] on button at bounding box center [111, 542] width 16 height 6
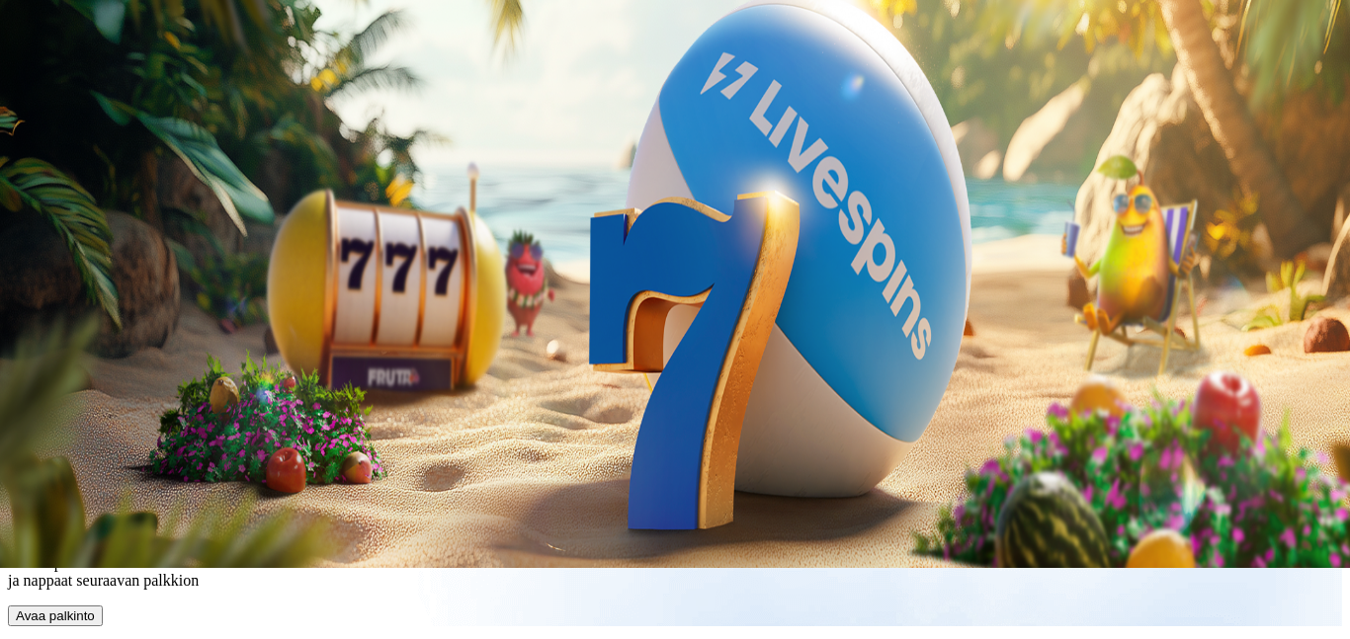
click at [95, 609] on span "Avaa palkinto" at bounding box center [55, 616] width 79 height 15
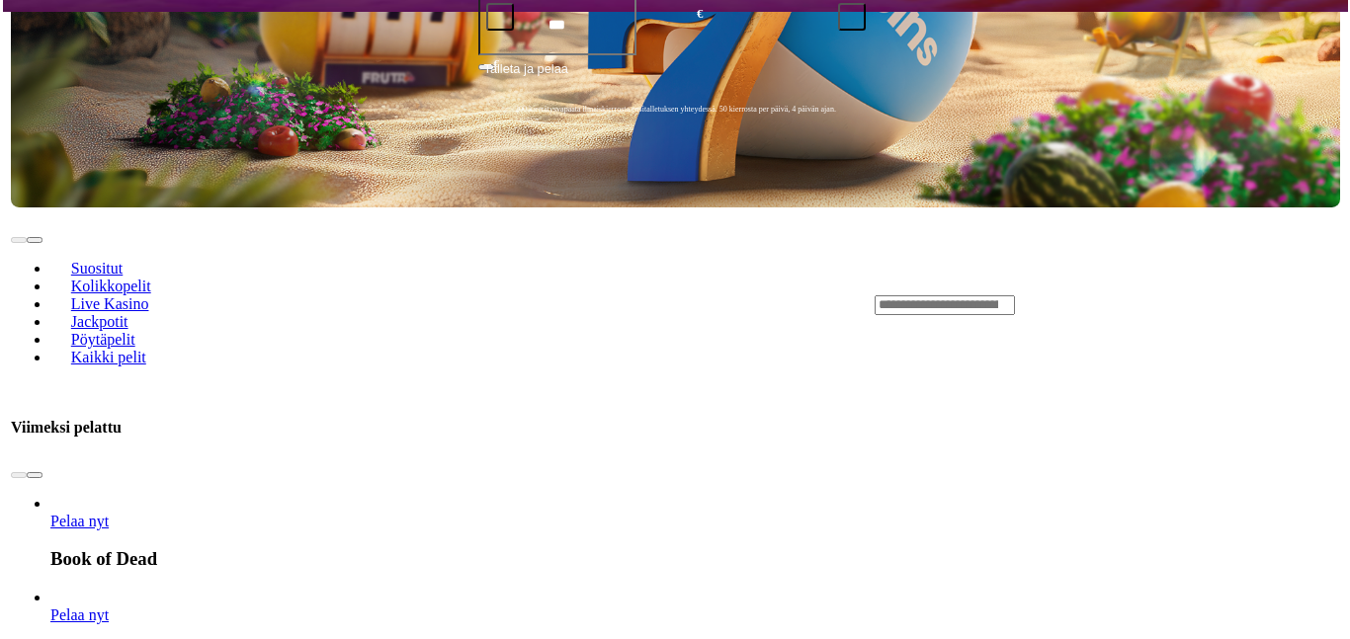
scroll to position [782, 0]
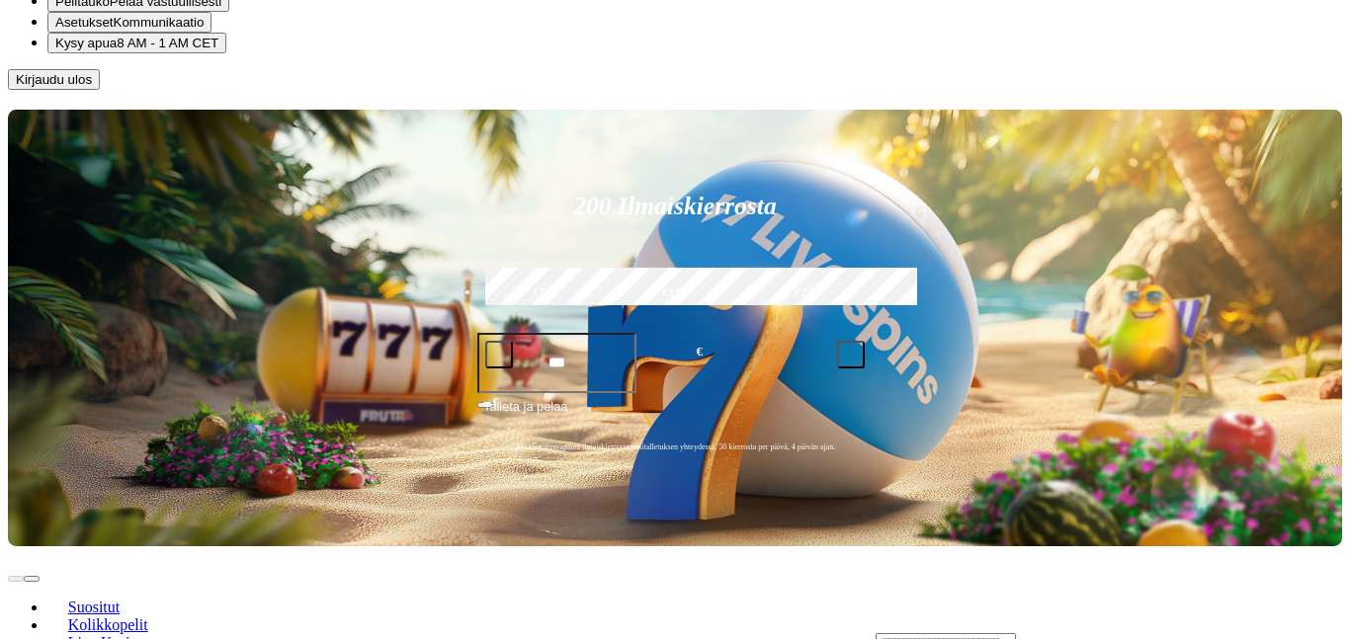
scroll to position [65, 0]
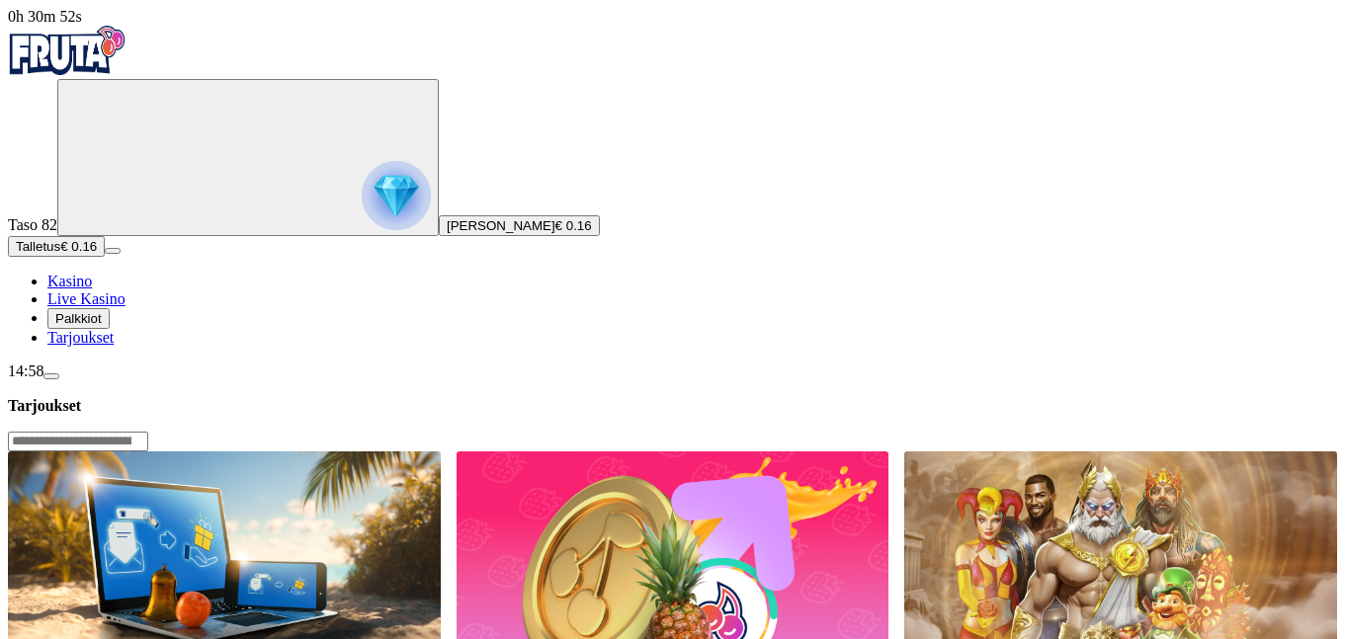
click at [112, 346] on link "Tarjoukset" at bounding box center [80, 337] width 66 height 17
click at [110, 346] on span "Tarjoukset" at bounding box center [80, 337] width 66 height 17
click at [98, 326] on span "Palkkiot" at bounding box center [78, 318] width 46 height 15
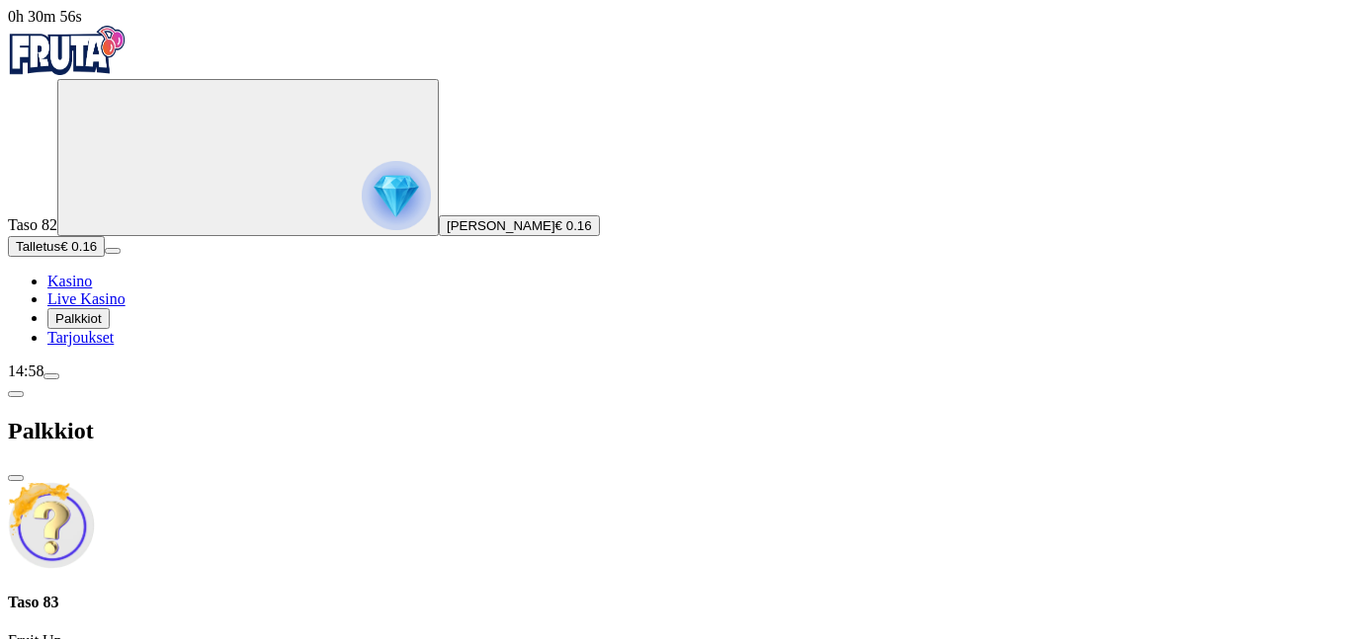
click at [96, 326] on span "Palkkiot" at bounding box center [78, 318] width 46 height 15
click at [60, 254] on span "Talletus" at bounding box center [38, 246] width 44 height 15
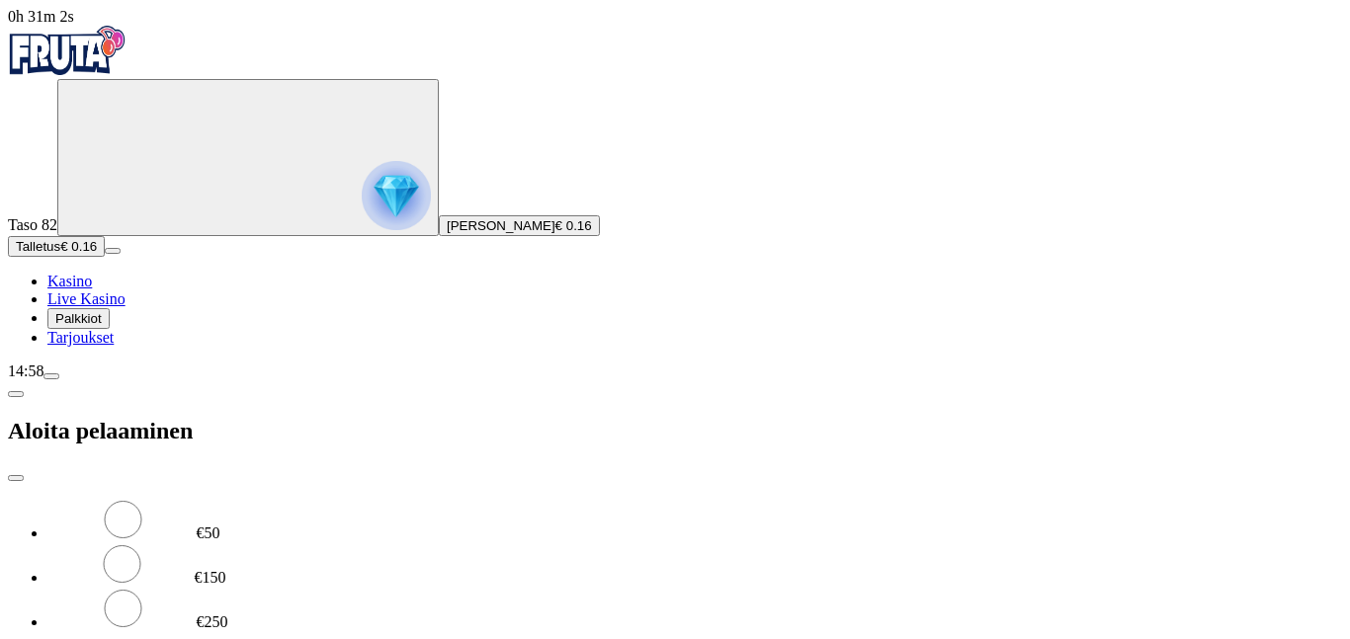
click at [16, 478] on span "close icon" at bounding box center [16, 478] width 0 height 0
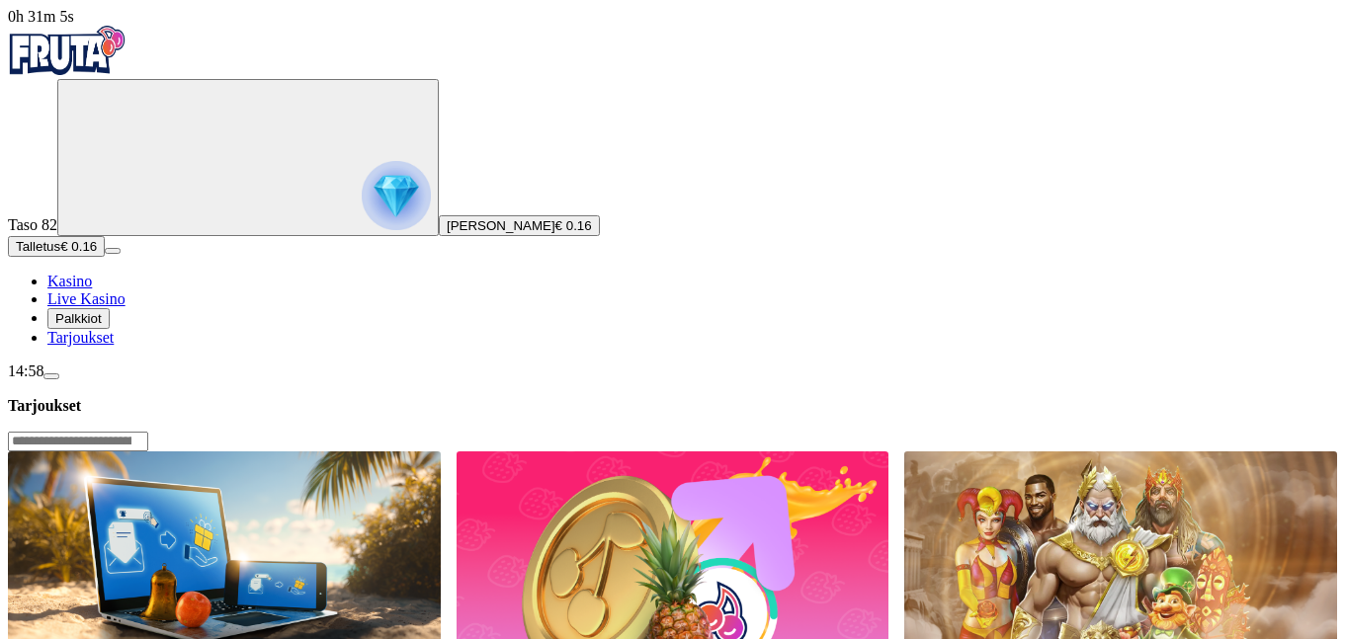
click at [51, 376] on span "menu icon" at bounding box center [51, 376] width 0 height 0
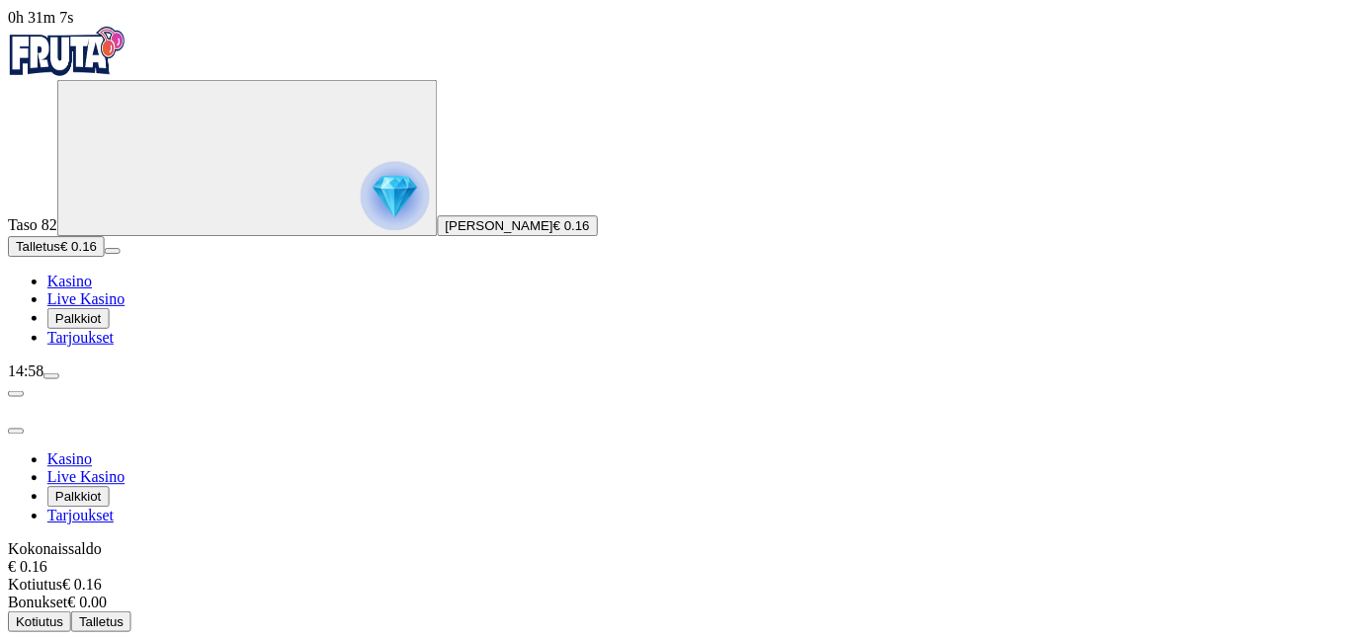
scroll to position [65, 0]
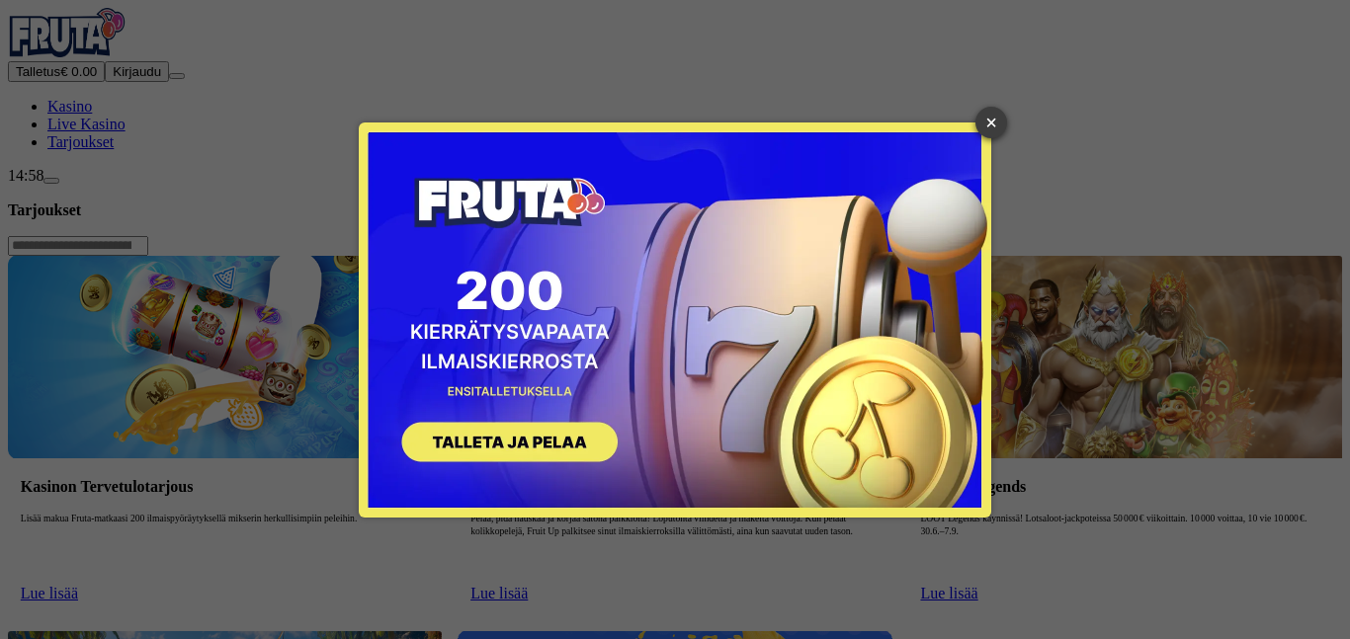
click at [996, 122] on link "×" at bounding box center [991, 123] width 32 height 32
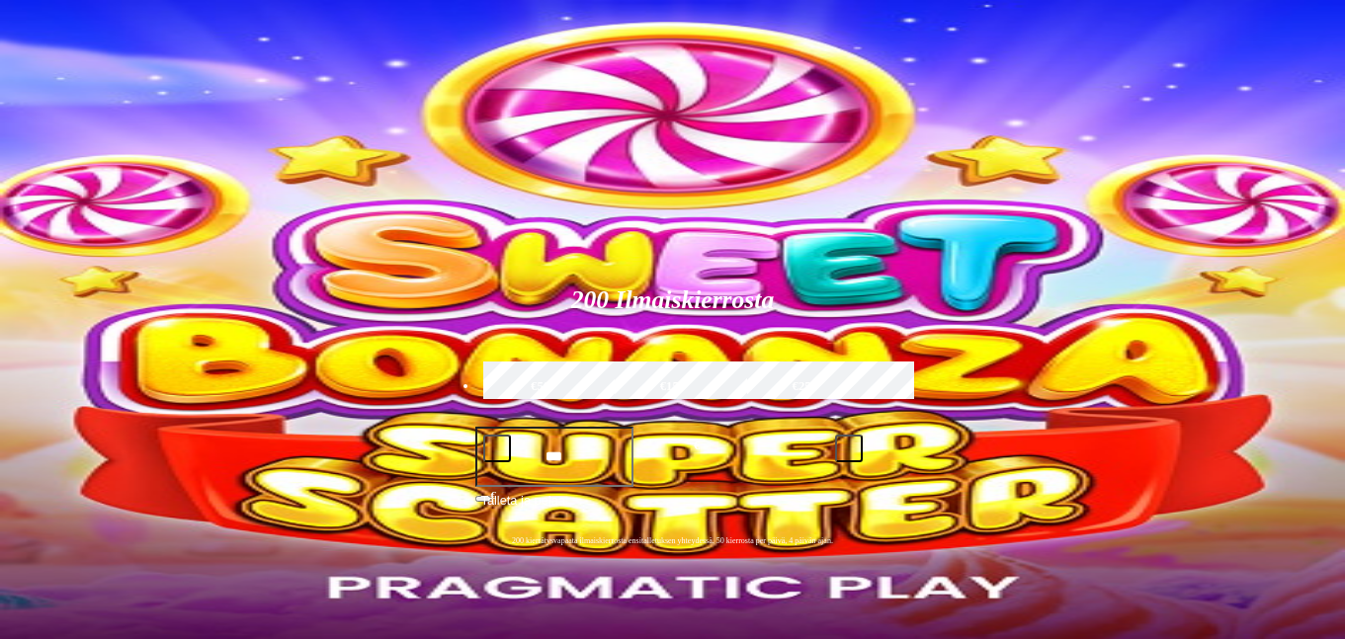
drag, startPoint x: 52, startPoint y: 487, endPoint x: 27, endPoint y: 514, distance: 37.0
click at [31, 151] on div "Talletus € 0.00 Kirjaudu Kasino Live Kasino Tarjoukset" at bounding box center [672, 106] width 1329 height 90
